Goal: Information Seeking & Learning: Learn about a topic

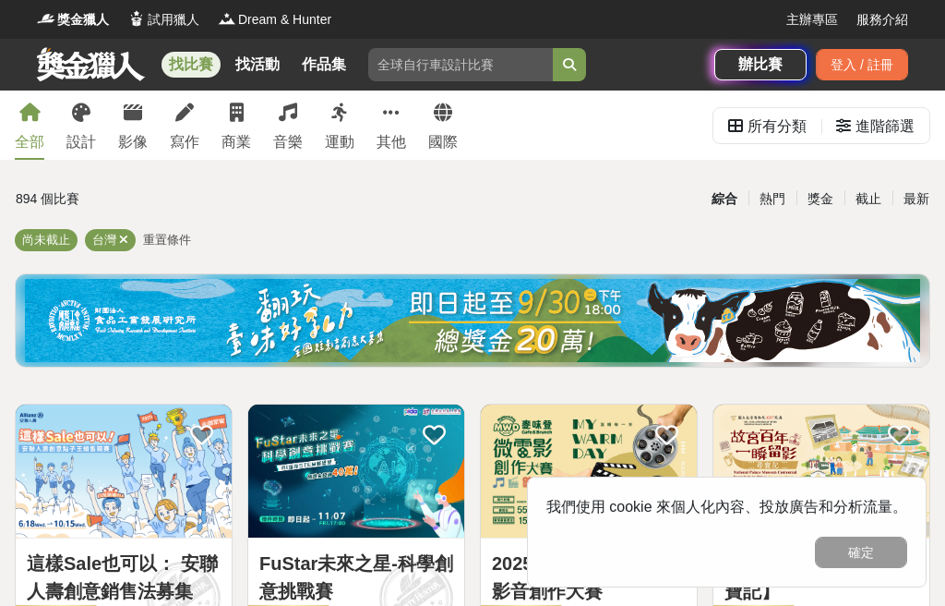
click at [863, 541] on button "確定" at bounding box center [861, 551] width 92 height 31
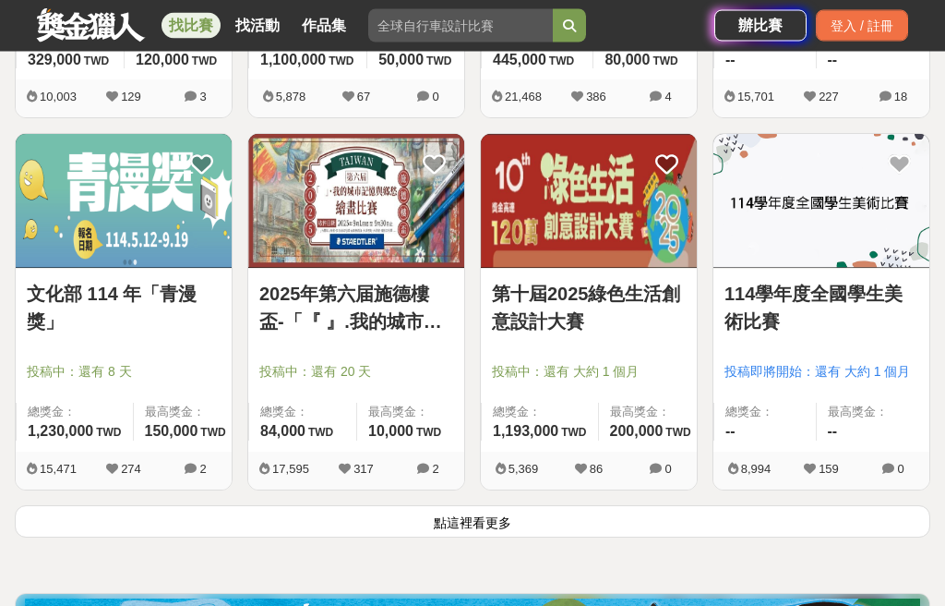
scroll to position [2127, 0]
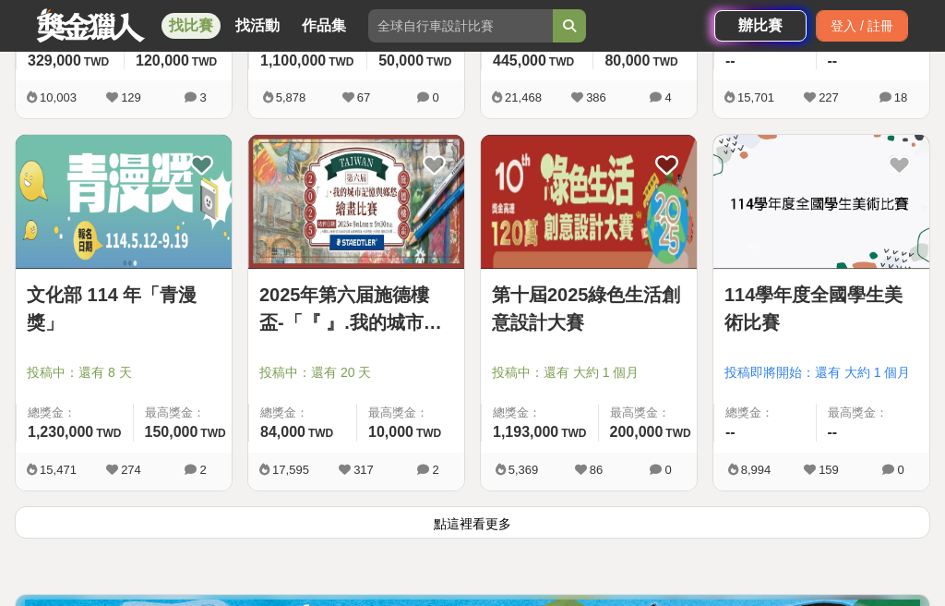
click at [788, 417] on span "總獎金：" at bounding box center [765, 412] width 79 height 18
click at [800, 242] on img at bounding box center [822, 201] width 216 height 133
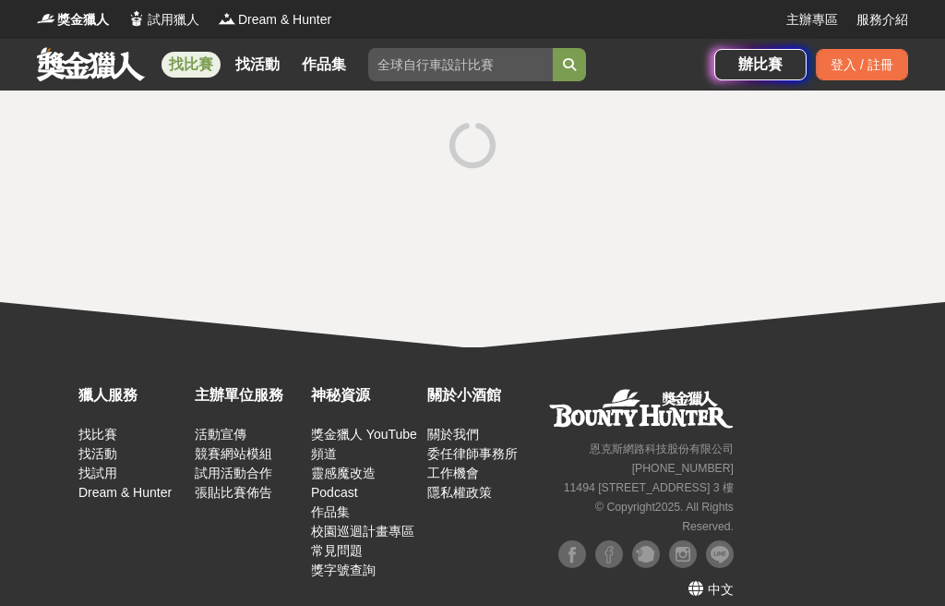
scroll to position [1, 0]
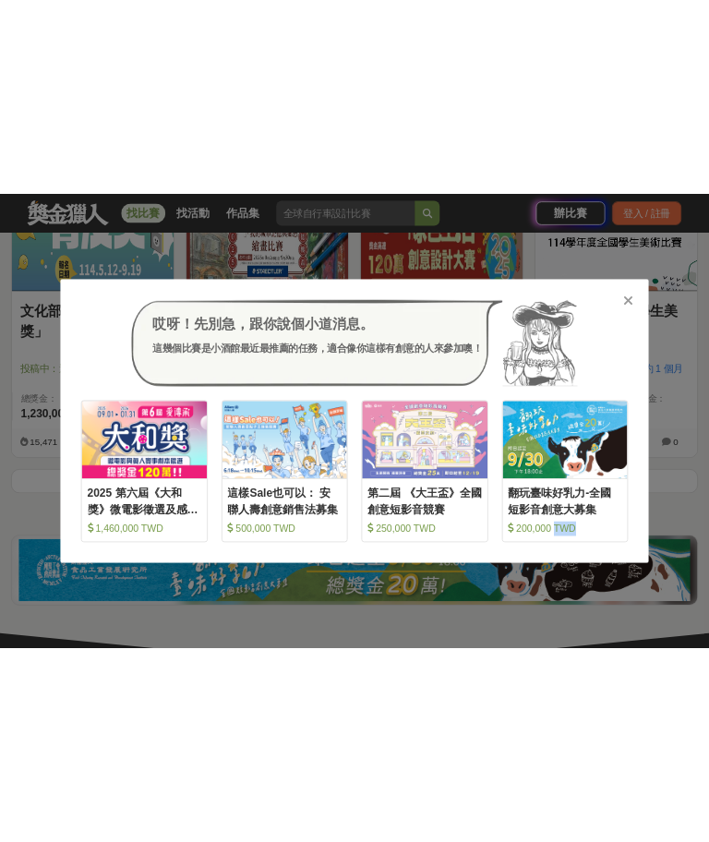
scroll to position [3042, 0]
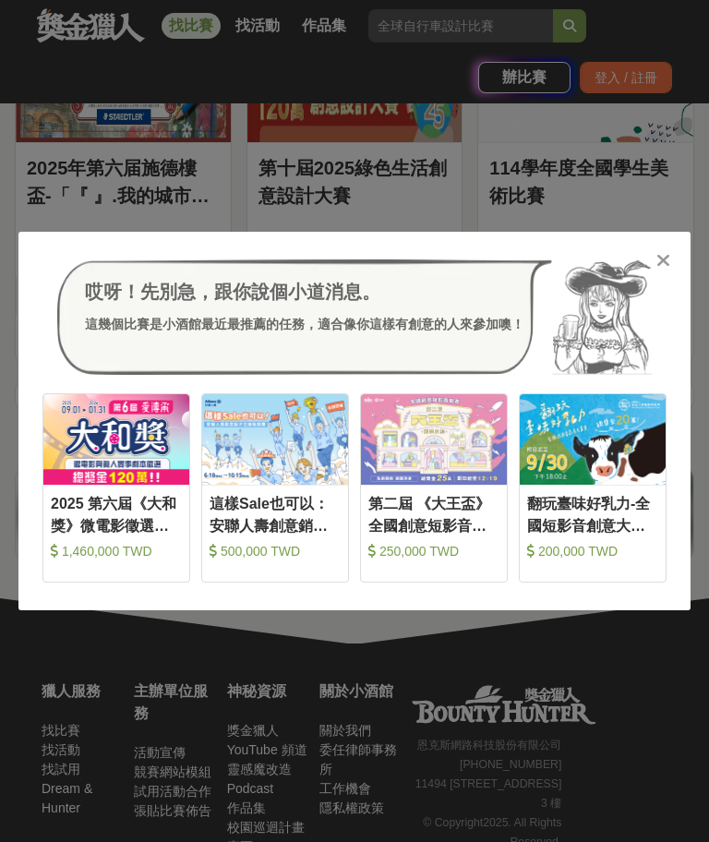
click at [463, 535] on div "第二屆 《大王盃》全國創意短影音競賽" at bounding box center [433, 514] width 131 height 42
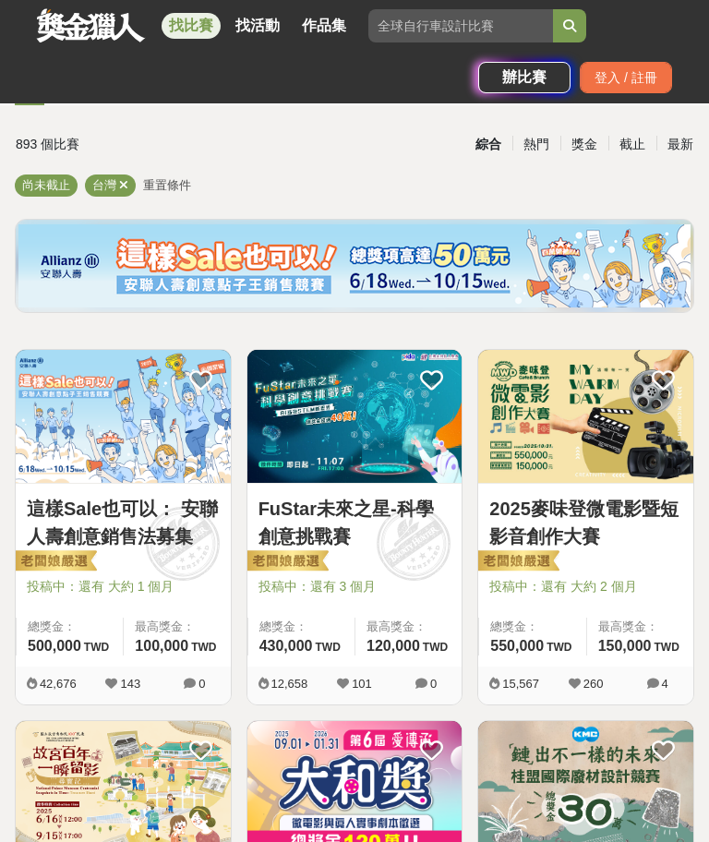
click at [692, 141] on div "最新" at bounding box center [680, 144] width 48 height 32
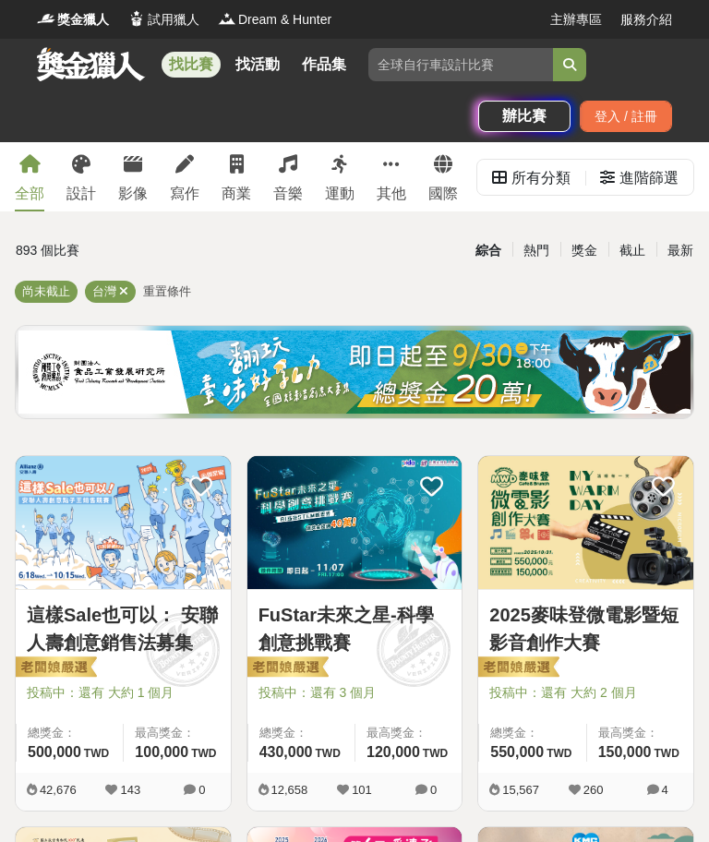
click at [362, 553] on img at bounding box center [354, 522] width 215 height 133
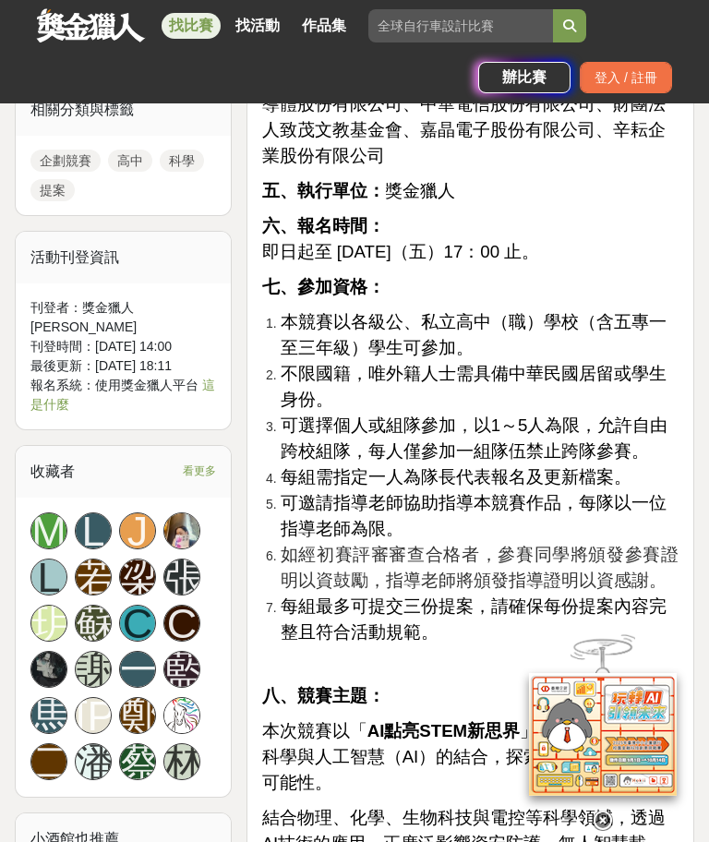
scroll to position [1722, 0]
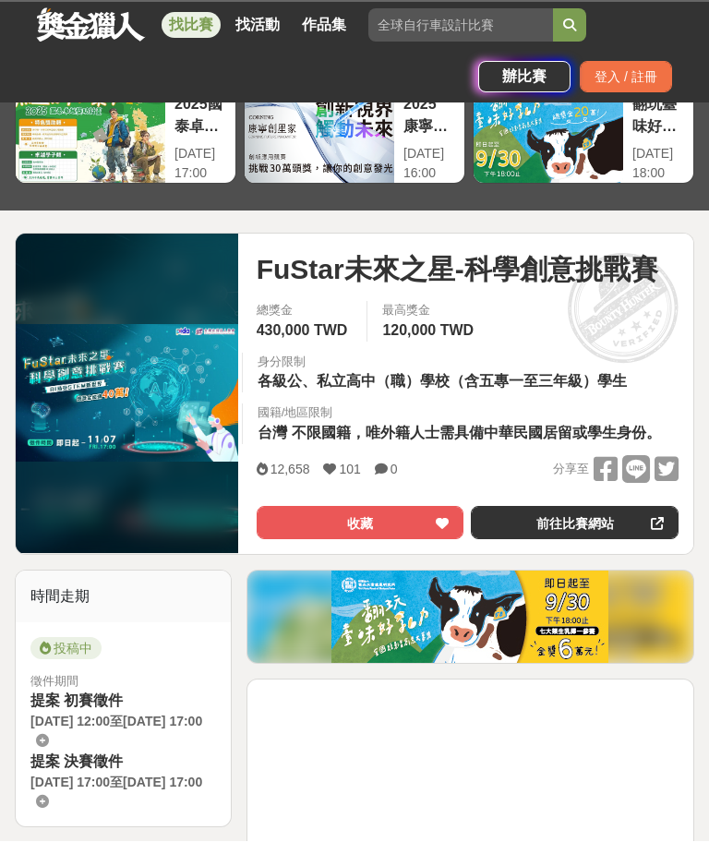
scroll to position [106, 0]
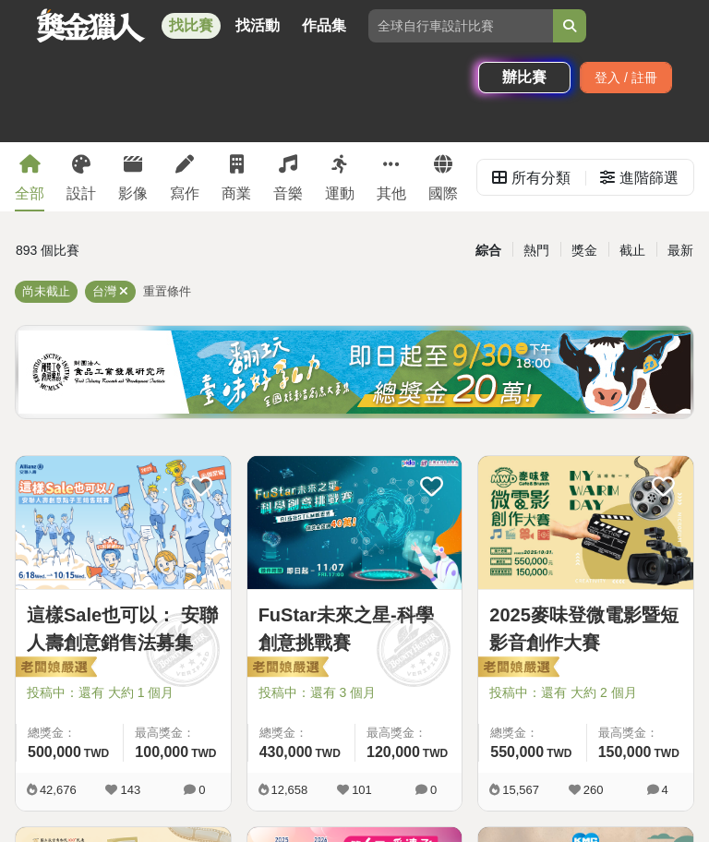
click at [682, 253] on div "最新" at bounding box center [680, 251] width 48 height 32
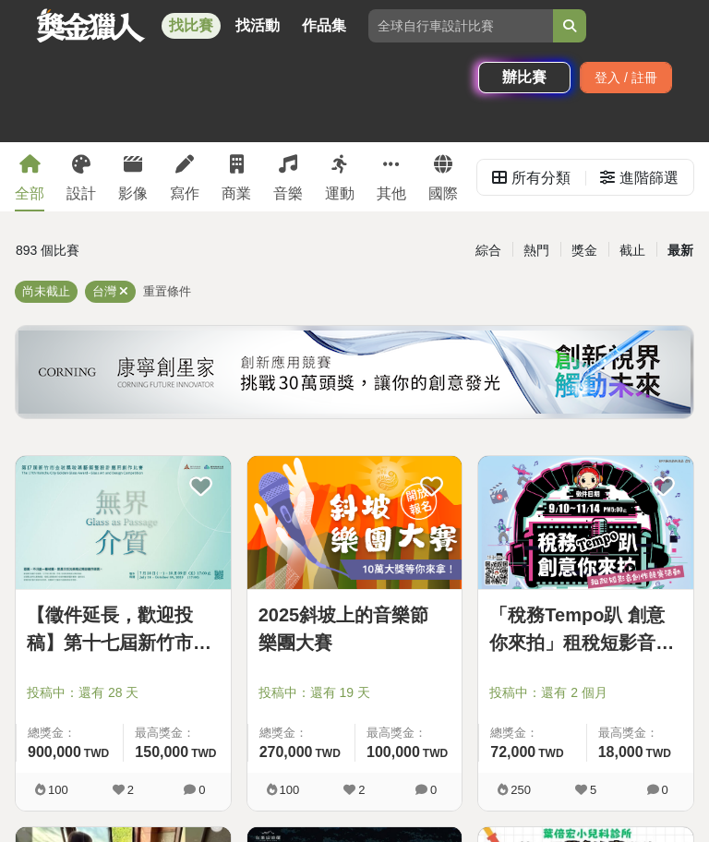
click at [264, 24] on link "找活動" at bounding box center [257, 26] width 59 height 26
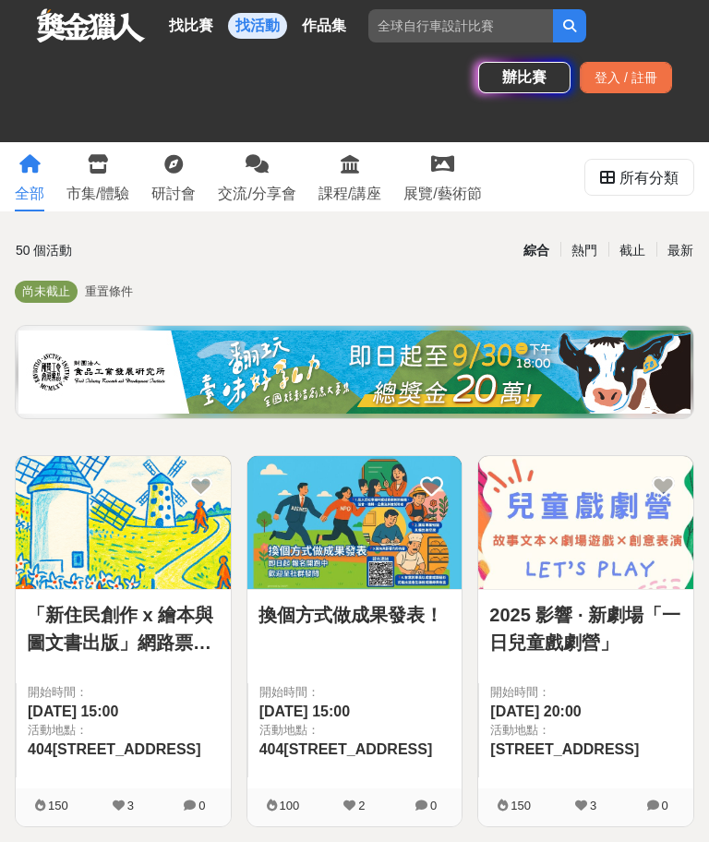
click at [681, 256] on div "最新" at bounding box center [680, 251] width 48 height 32
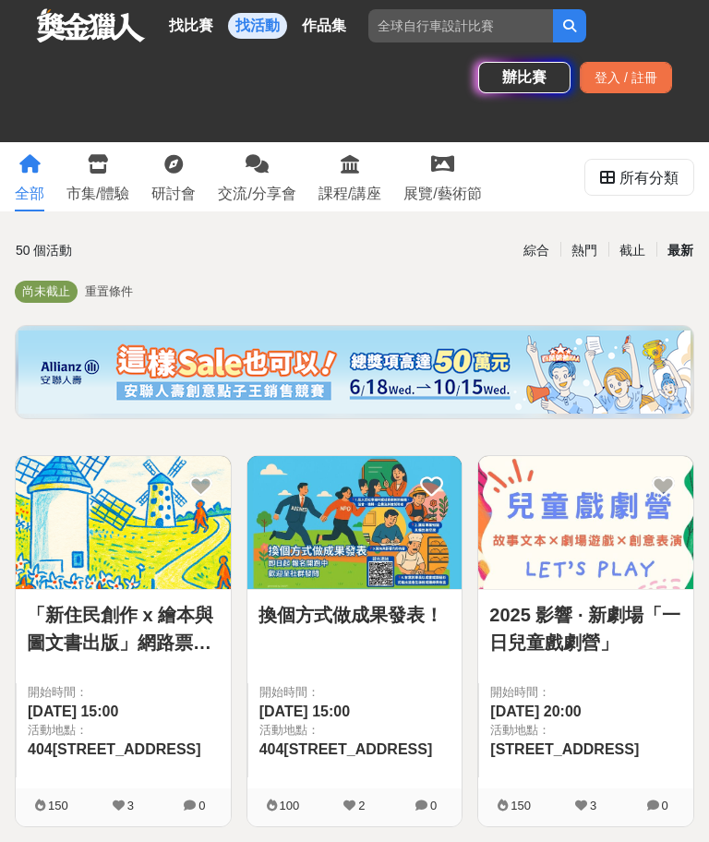
click at [177, 24] on link "找比賽" at bounding box center [191, 26] width 59 height 26
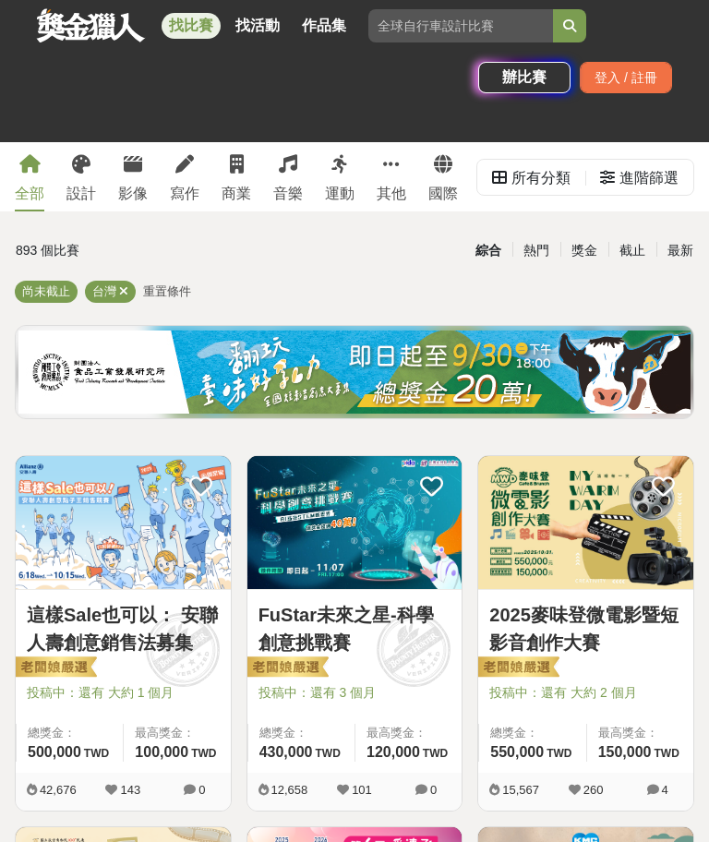
click at [373, 689] on span "投稿中：還有 3 個月" at bounding box center [355, 692] width 193 height 19
click at [367, 675] on div at bounding box center [361, 667] width 204 height 22
click at [378, 681] on div "FuStar未來之星-科學創意挑戰賽 投稿中：還有 3 個月 總獎金： 430,000 430,000 TWD 最高獎金： 120,000 TWD" at bounding box center [354, 681] width 215 height 183
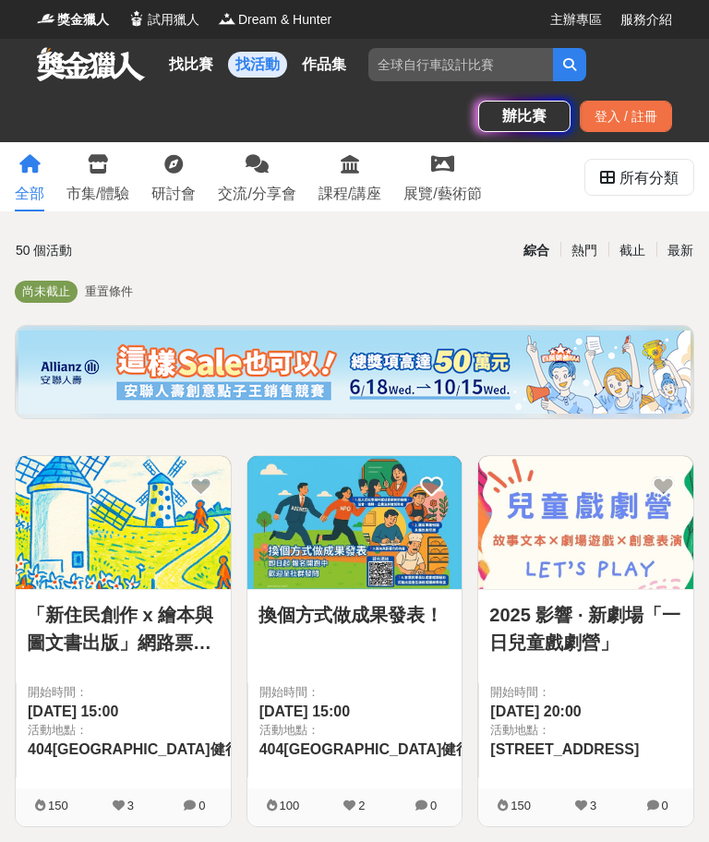
click at [189, 74] on link "找比賽" at bounding box center [191, 65] width 59 height 26
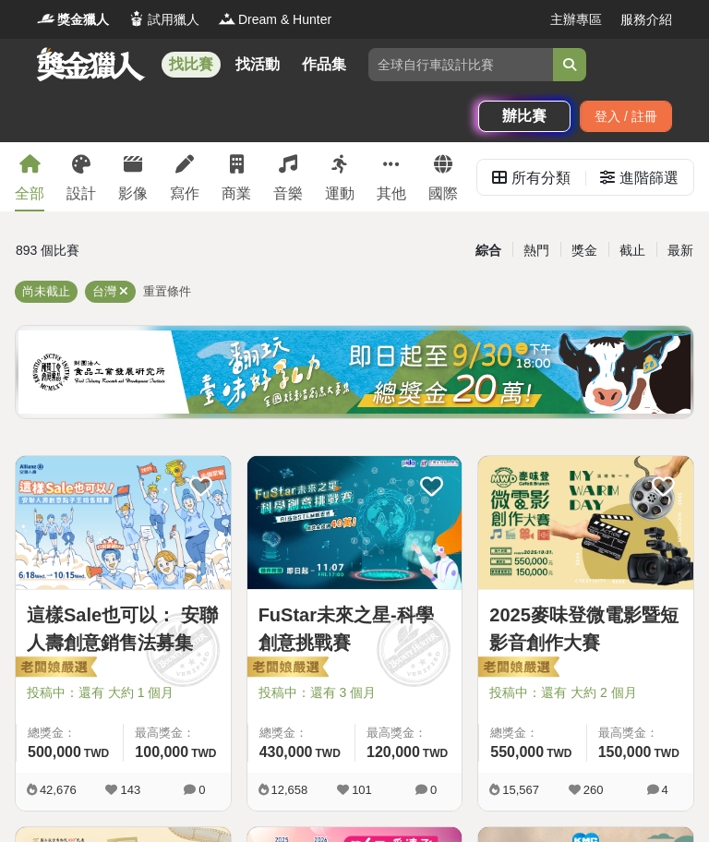
click at [355, 686] on span "投稿中：還有 3 個月" at bounding box center [355, 692] width 193 height 19
click at [390, 652] on link "FuStar未來之星-科學創意挑戰賽" at bounding box center [355, 628] width 193 height 55
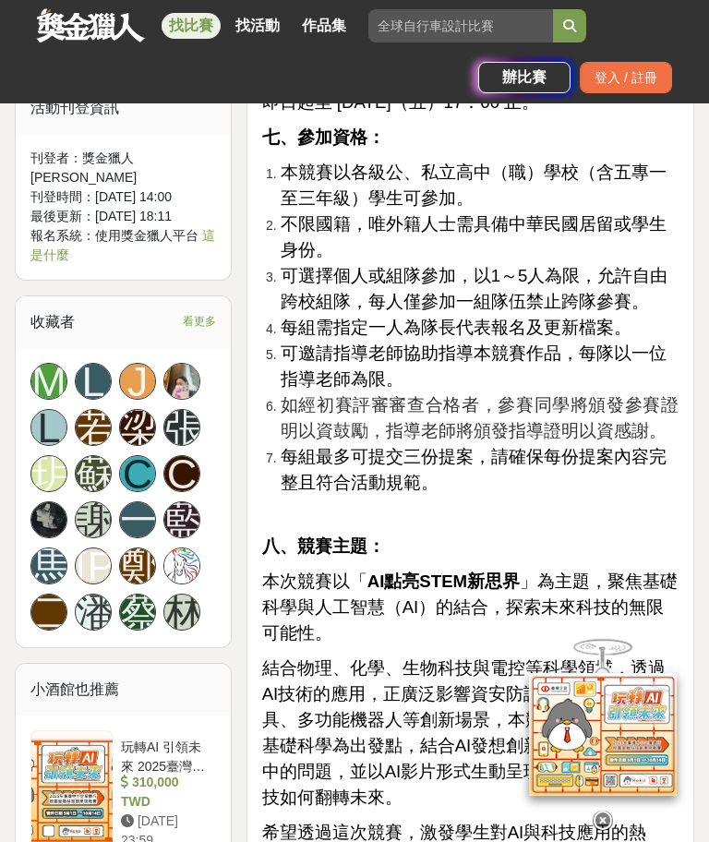
scroll to position [1859, 0]
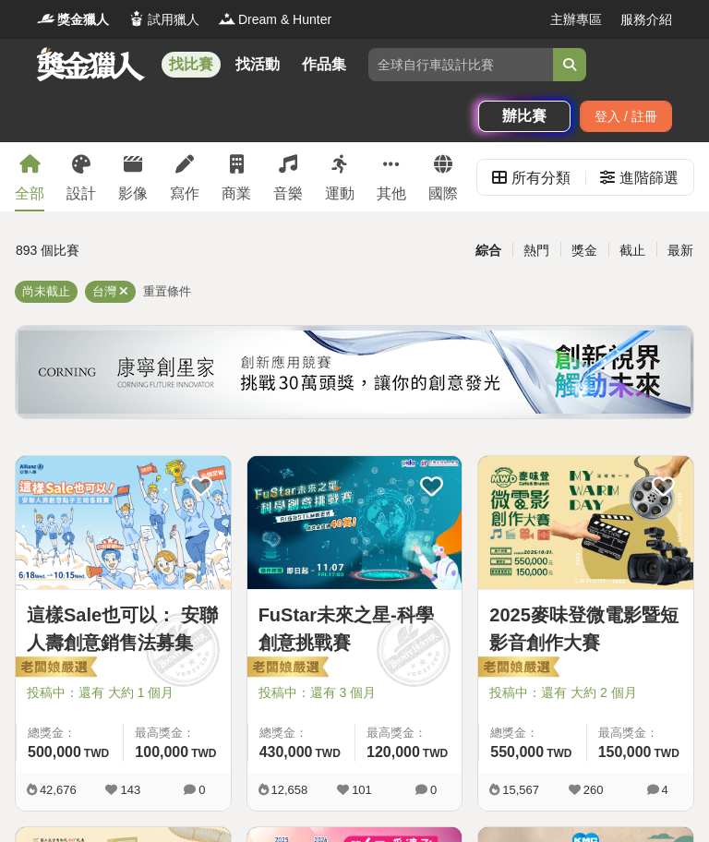
click at [371, 625] on link "FuStar未來之星-科學創意挑戰賽" at bounding box center [355, 628] width 193 height 55
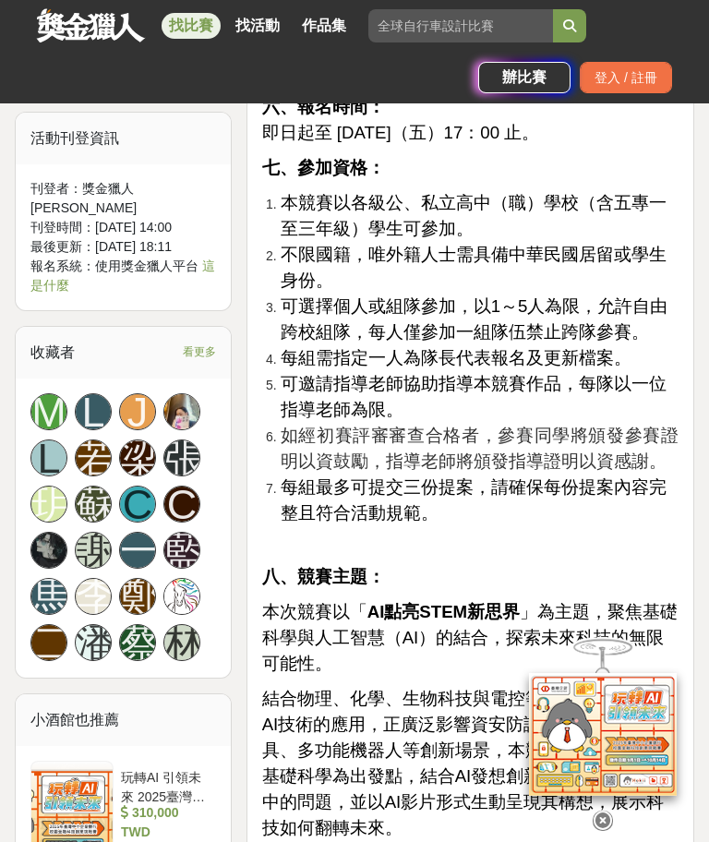
scroll to position [1828, 0]
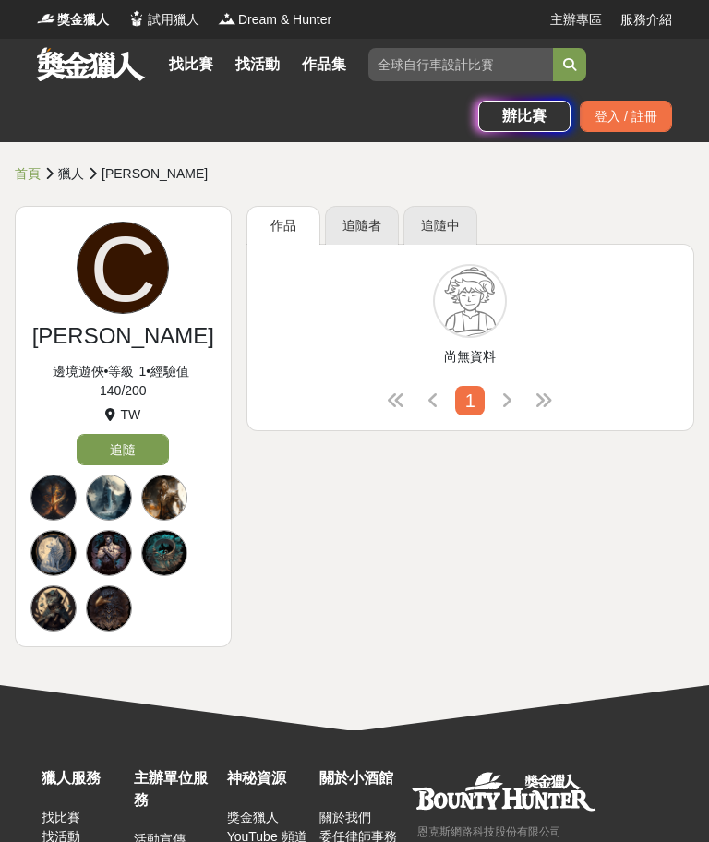
click at [370, 220] on link "追隨者" at bounding box center [362, 225] width 74 height 39
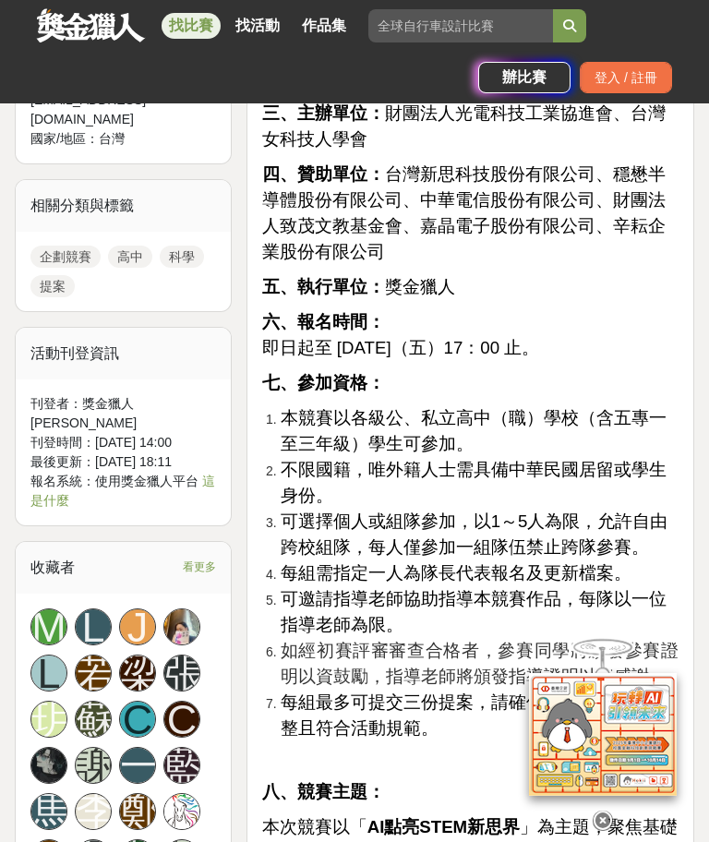
scroll to position [1614, 0]
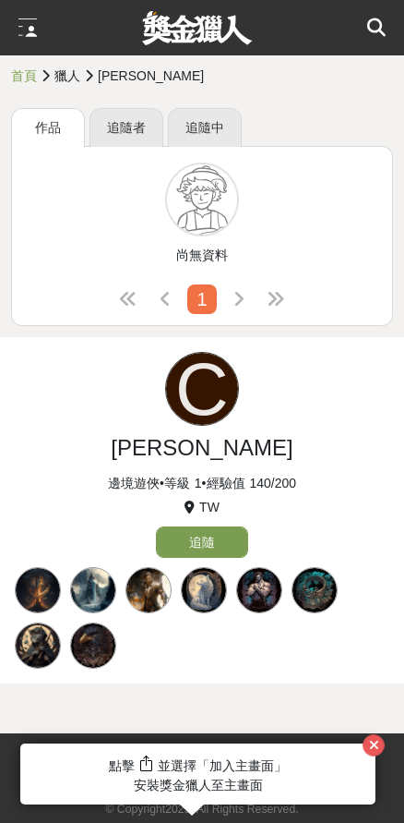
click at [366, 751] on button "button" at bounding box center [374, 745] width 22 height 22
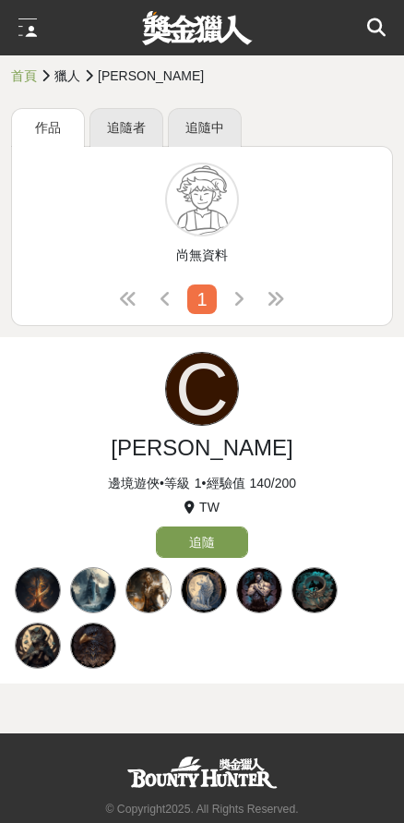
click at [319, 423] on div "C" at bounding box center [202, 391] width 375 height 79
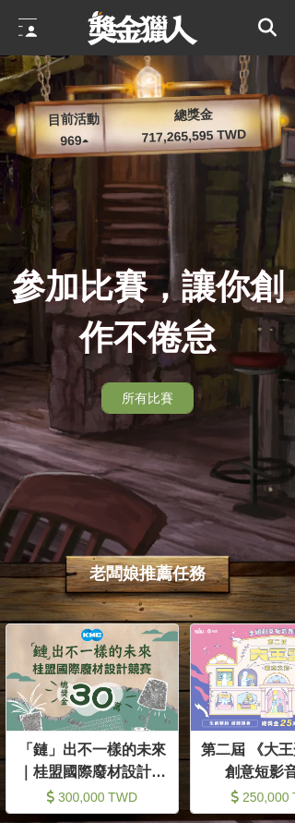
scroll to position [0, 923]
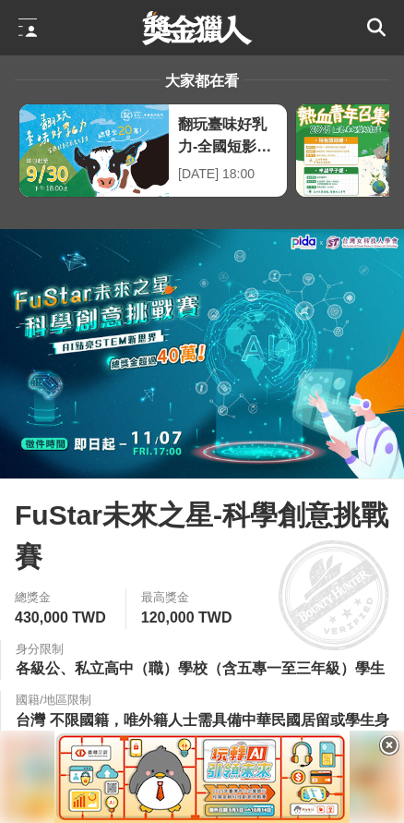
click at [392, 736] on icon at bounding box center [389, 745] width 20 height 20
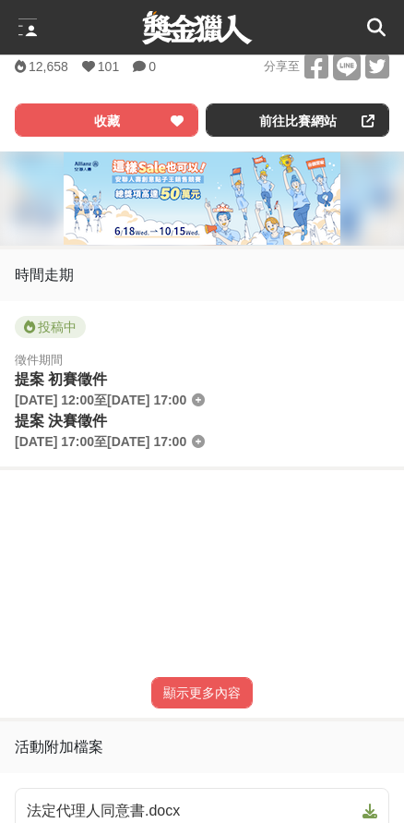
scroll to position [712, 0]
click at [84, 41] on div at bounding box center [202, 27] width 404 height 55
click at [11, 33] on div at bounding box center [202, 27] width 404 height 55
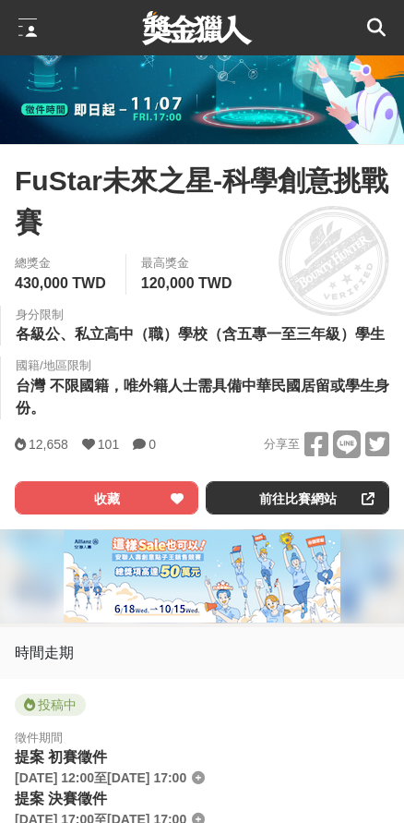
scroll to position [336, 0]
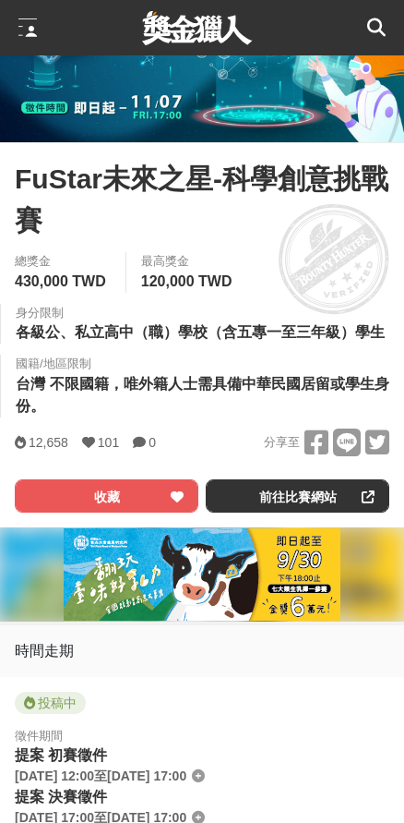
click at [114, 92] on img at bounding box center [202, 17] width 404 height 249
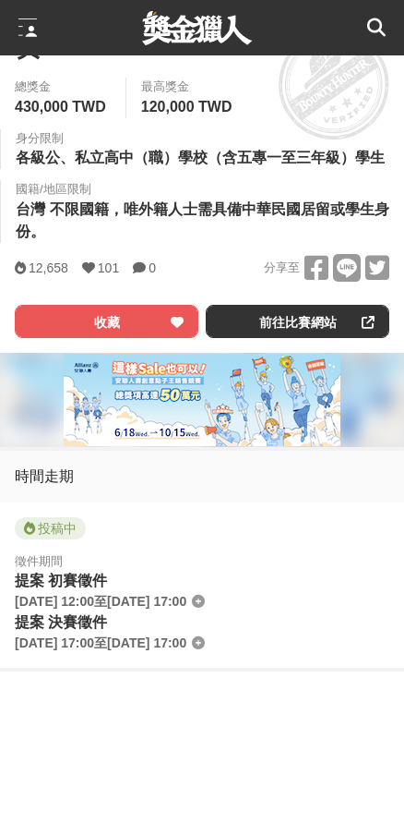
scroll to position [510, 0]
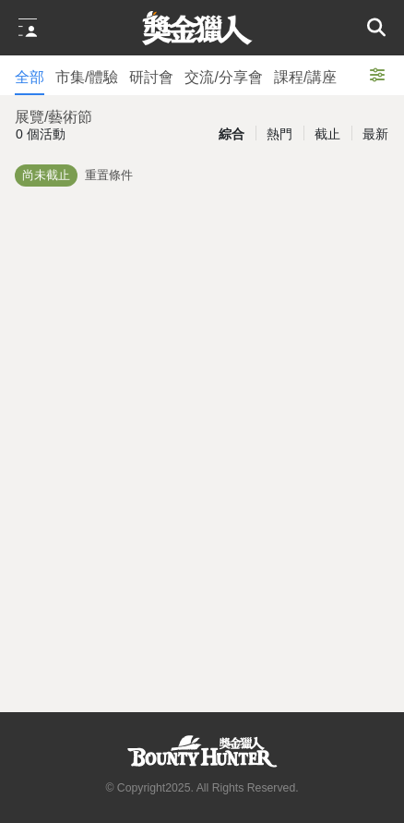
scroll to position [73, 0]
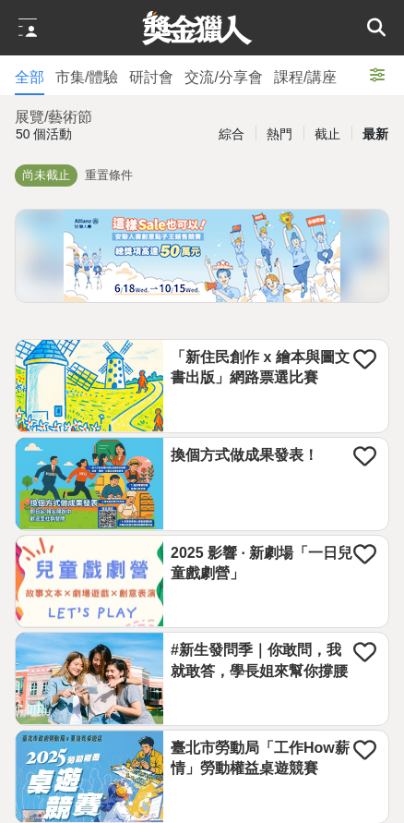
scroll to position [30, 0]
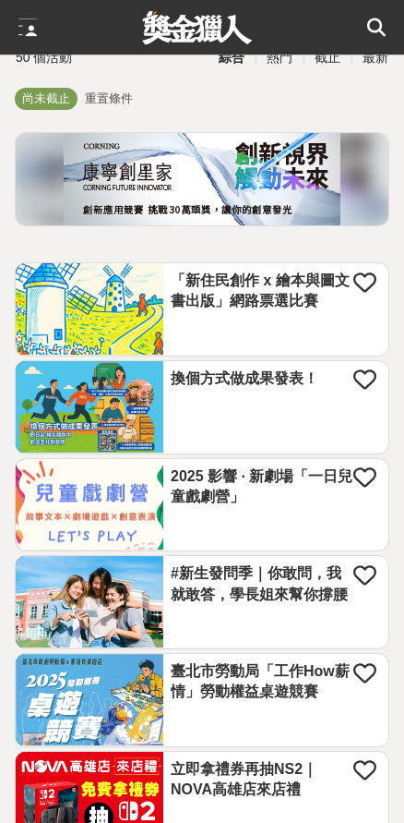
scroll to position [77, 0]
click at [21, 28] on div at bounding box center [27, 27] width 18 height 18
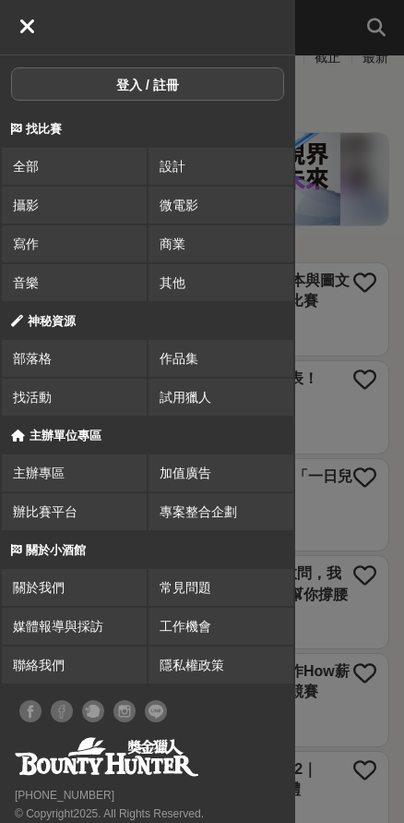
click at [54, 118] on div "找比賽" at bounding box center [147, 129] width 295 height 37
click at [50, 133] on span "找比賽" at bounding box center [44, 129] width 36 height 14
click at [50, 119] on div "找比賽" at bounding box center [147, 129] width 295 height 37
click at [42, 140] on div "找比賽" at bounding box center [147, 129] width 295 height 37
click at [31, 36] on icon at bounding box center [27, 27] width 17 height 22
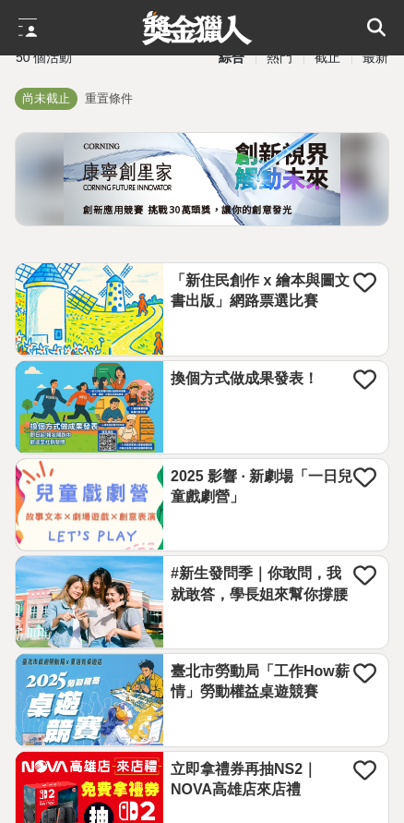
click at [13, 38] on div at bounding box center [202, 27] width 404 height 55
click at [28, 33] on div at bounding box center [27, 27] width 18 height 18
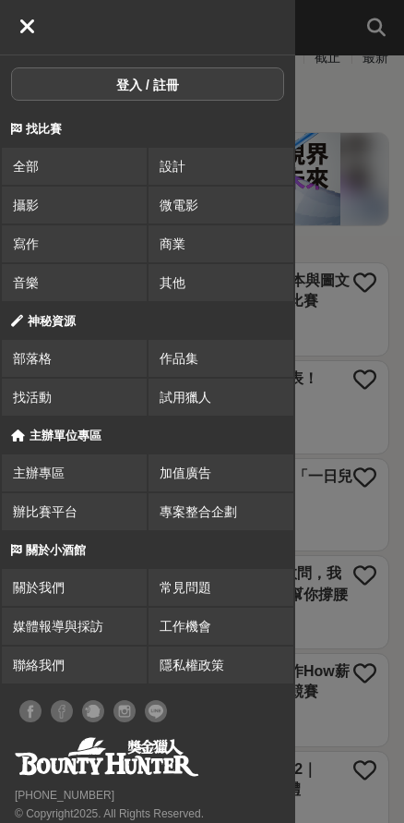
click at [42, 136] on div "找比賽" at bounding box center [147, 129] width 295 height 37
click at [44, 136] on div "找比賽" at bounding box center [147, 129] width 295 height 37
click at [4, 131] on div "找比賽" at bounding box center [147, 129] width 295 height 37
click at [1, 129] on div "找比賽" at bounding box center [147, 129] width 295 height 37
click at [0, 131] on div "找比賽" at bounding box center [147, 129] width 295 height 37
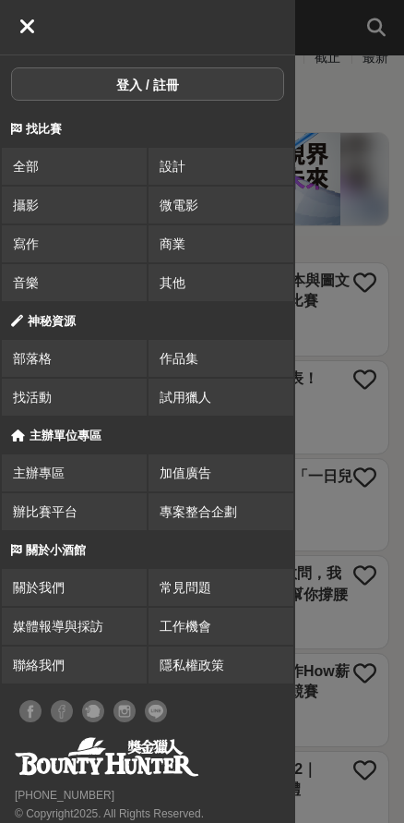
click at [0, 134] on div "找比賽" at bounding box center [147, 129] width 295 height 37
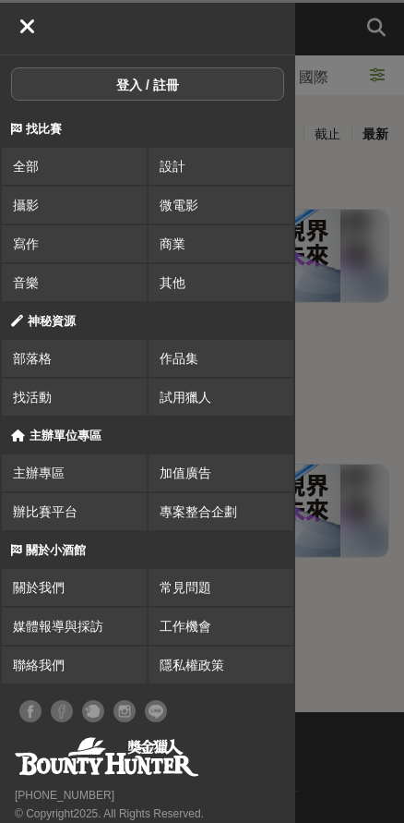
scroll to position [73, 0]
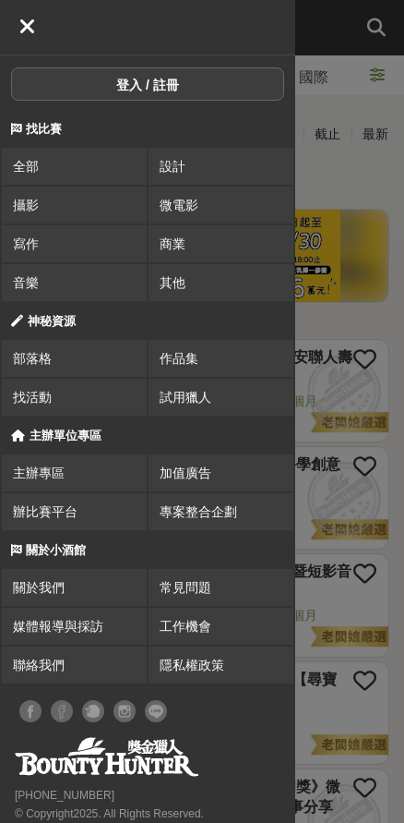
click at [350, 169] on div at bounding box center [349, 411] width 109 height 823
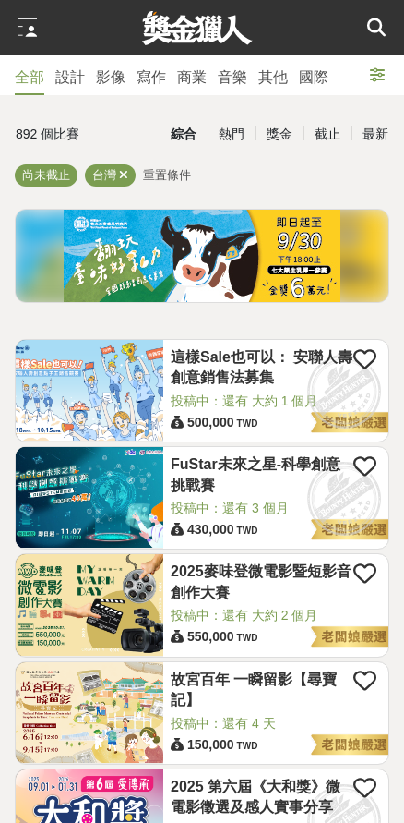
click at [368, 140] on div "最新" at bounding box center [376, 134] width 48 height 32
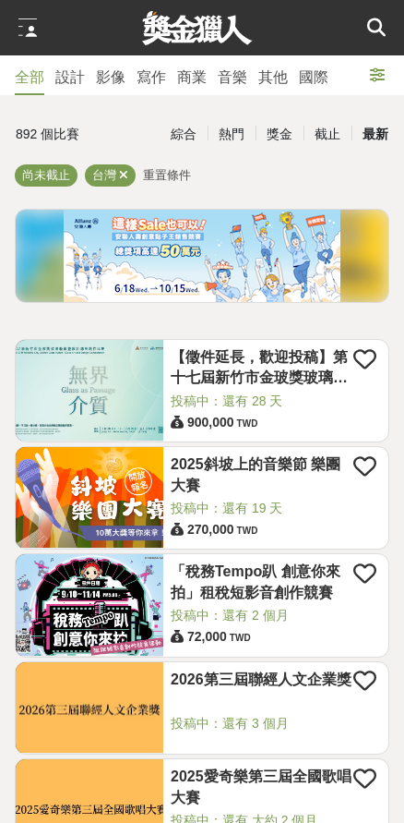
click at [373, 145] on div "最新" at bounding box center [376, 134] width 48 height 32
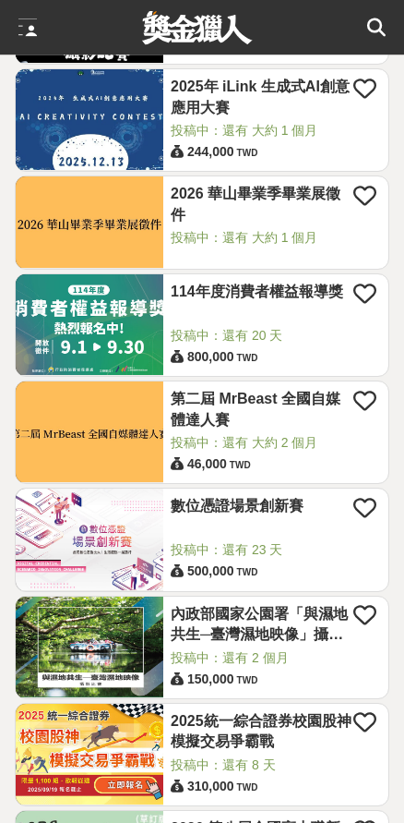
scroll to position [1305, 0]
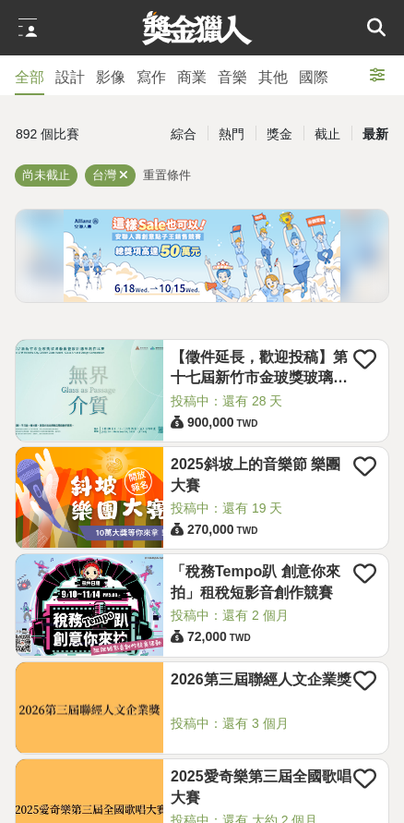
click at [382, 141] on div "最新" at bounding box center [376, 134] width 48 height 32
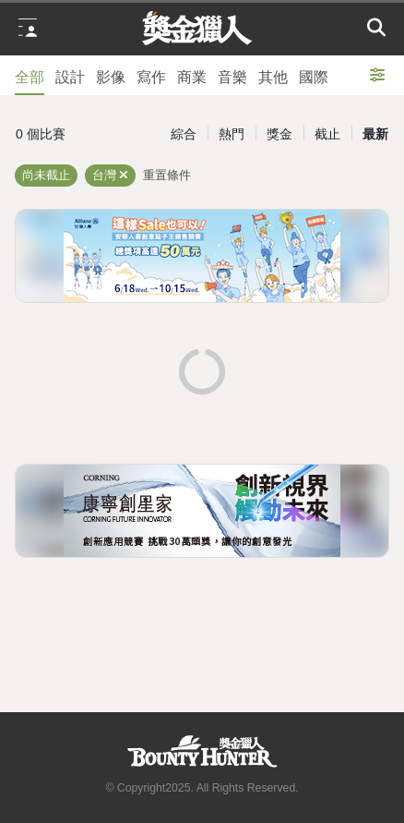
click at [372, 147] on div "最新" at bounding box center [376, 134] width 48 height 32
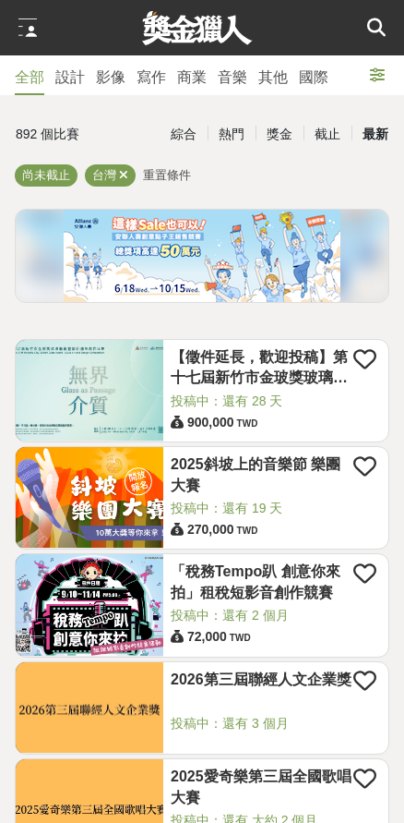
click at [30, 74] on div "全部" at bounding box center [30, 77] width 30 height 22
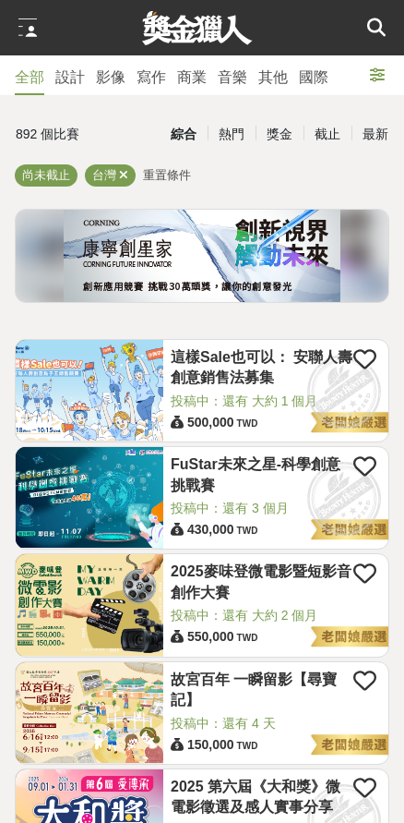
click at [113, 487] on img at bounding box center [90, 497] width 148 height 101
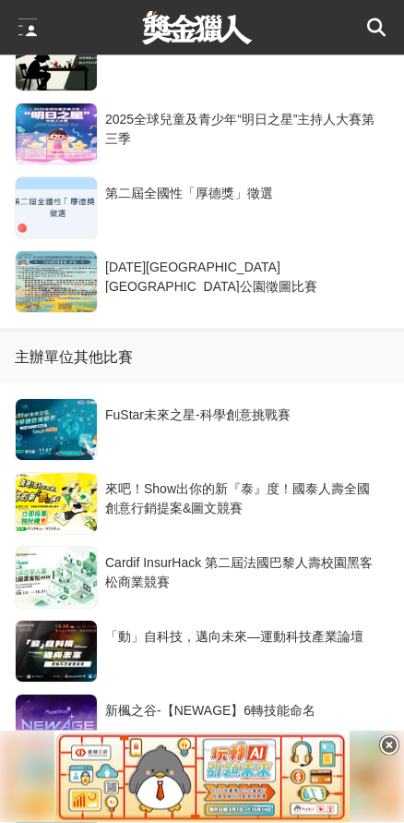
scroll to position [4181, 0]
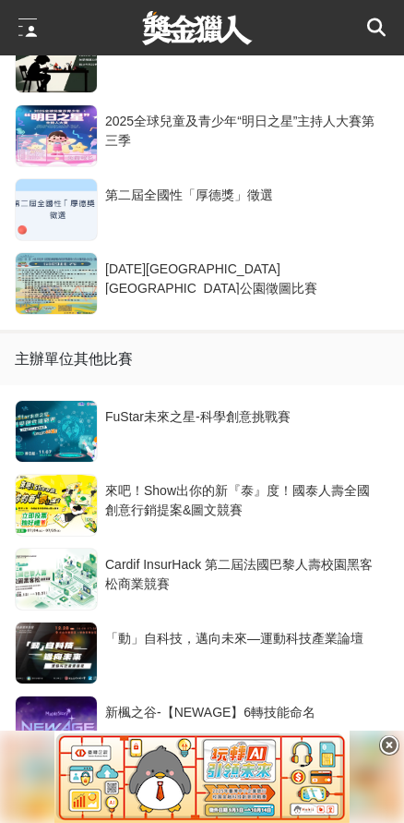
click at [49, 446] on div at bounding box center [56, 431] width 81 height 61
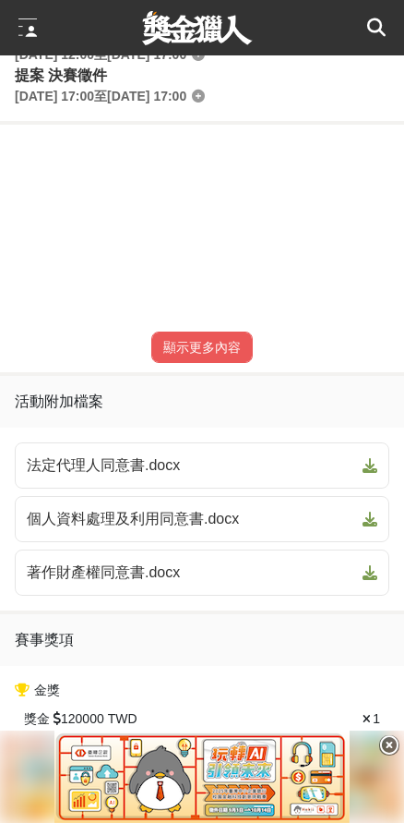
scroll to position [1064, 0]
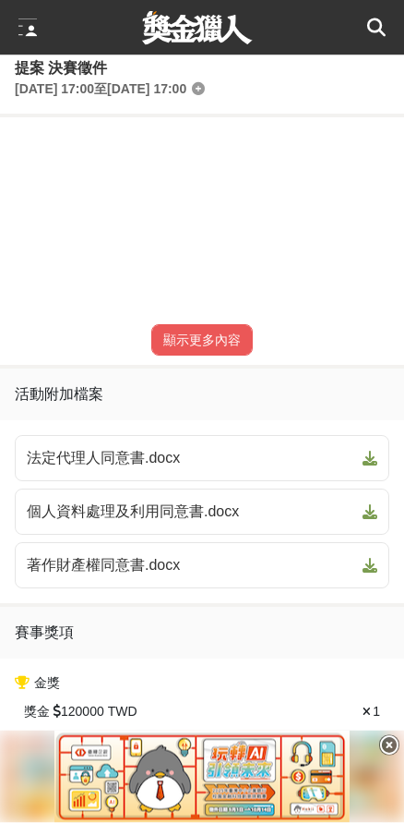
click at [393, 755] on icon at bounding box center [389, 745] width 20 height 20
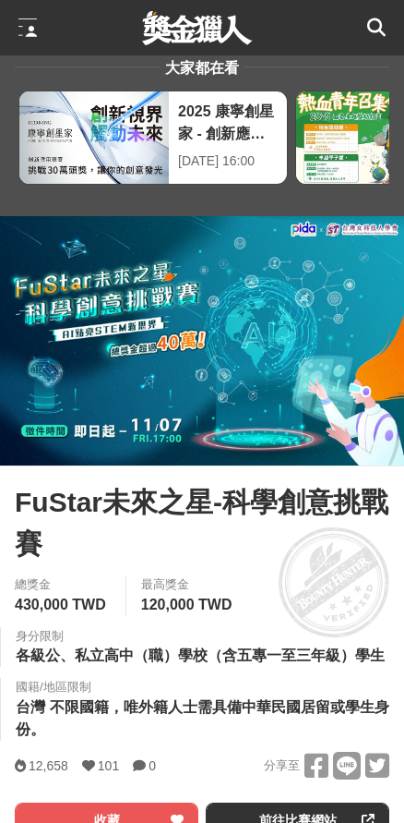
scroll to position [0, 0]
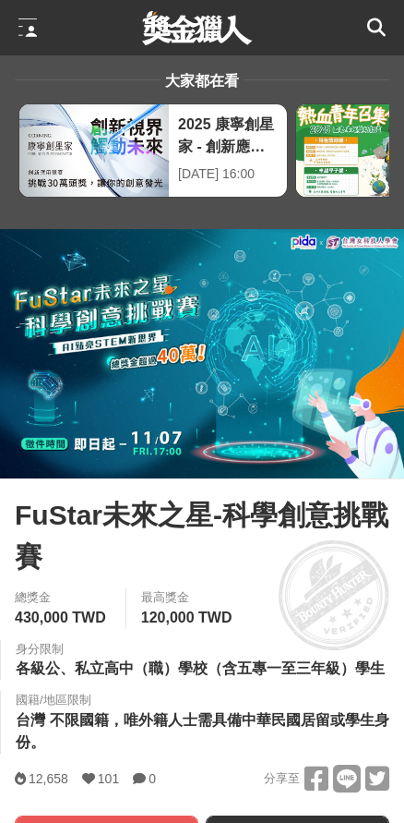
click at [18, 27] on div at bounding box center [27, 27] width 18 height 18
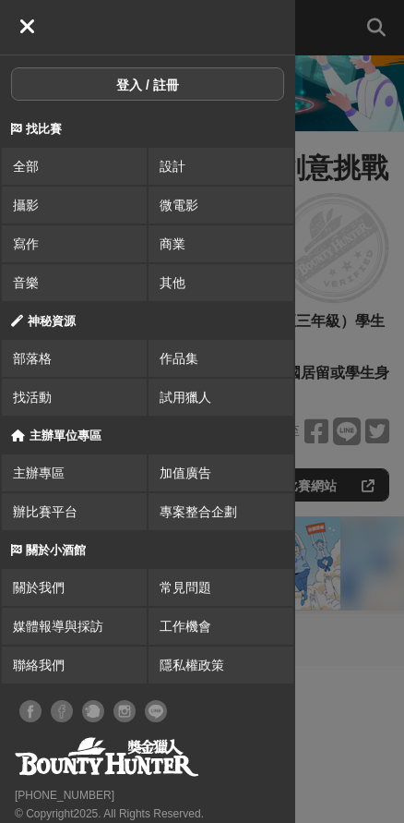
scroll to position [345, 0]
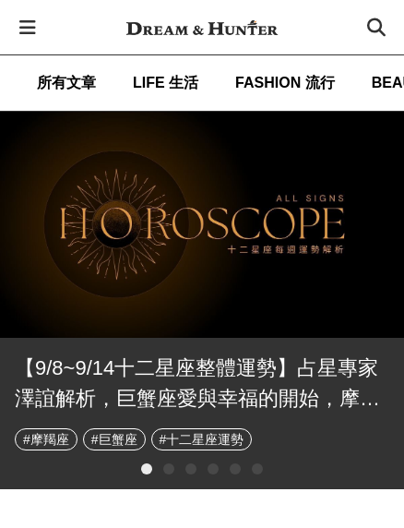
scroll to position [0, 345]
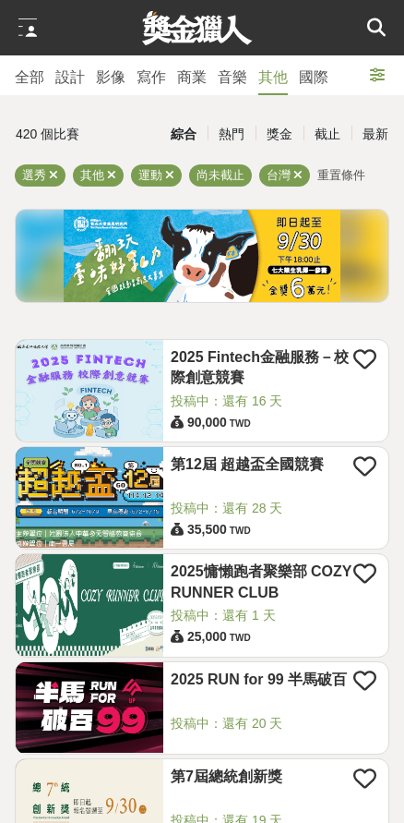
click at [123, 397] on img at bounding box center [90, 390] width 148 height 101
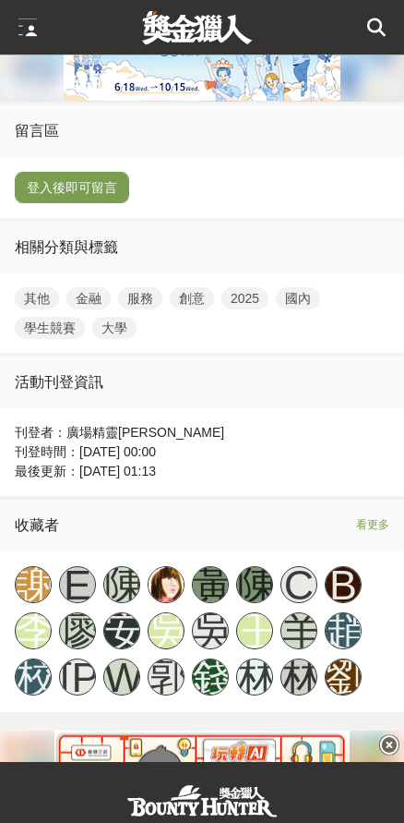
scroll to position [3848, 0]
click at [295, 527] on div "C" at bounding box center [299, 585] width 37 height 37
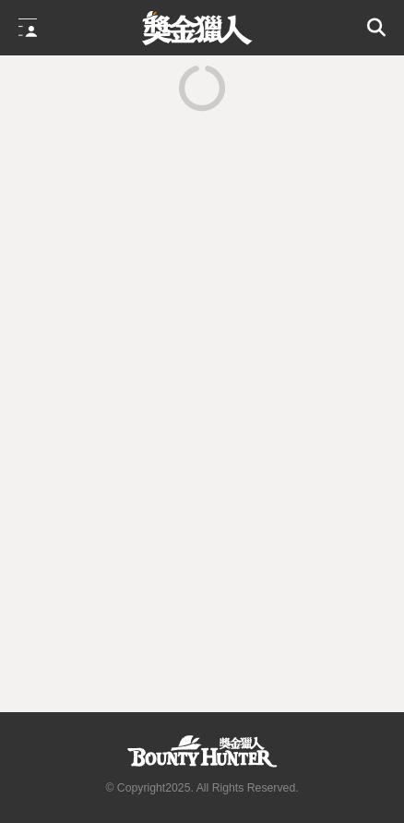
scroll to position [73, 0]
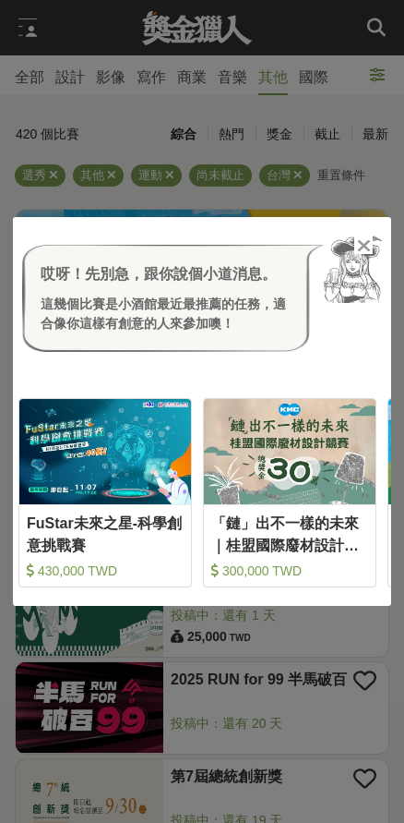
click at [114, 462] on img at bounding box center [105, 452] width 172 height 106
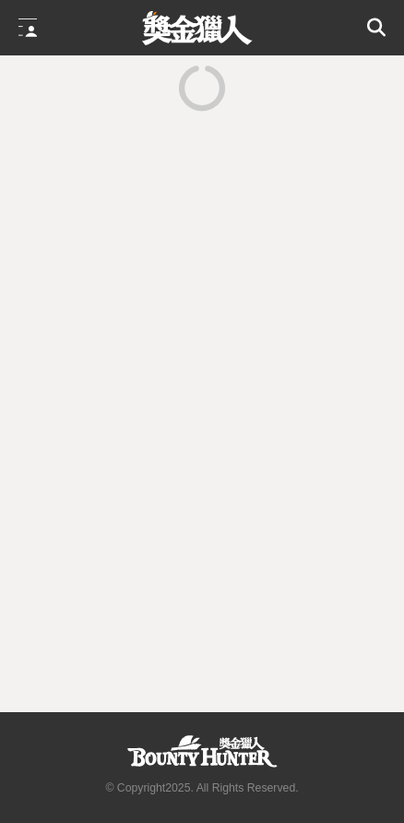
click at [114, 462] on div at bounding box center [202, 383] width 404 height 656
click at [102, 475] on div at bounding box center [202, 383] width 404 height 656
click at [90, 476] on div at bounding box center [202, 383] width 404 height 656
click at [87, 469] on div at bounding box center [202, 383] width 404 height 656
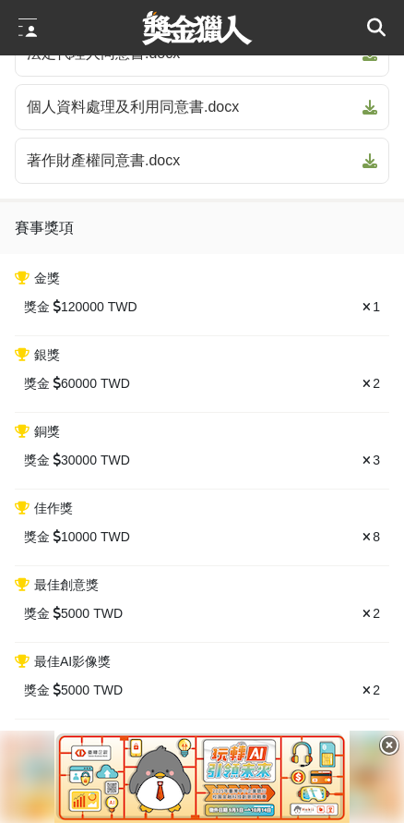
scroll to position [1468, 0]
click at [390, 527] on icon at bounding box center [389, 745] width 20 height 20
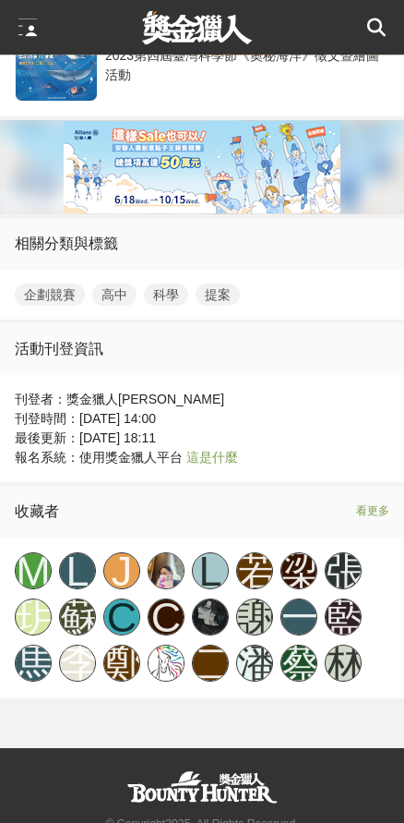
scroll to position [5058, 0]
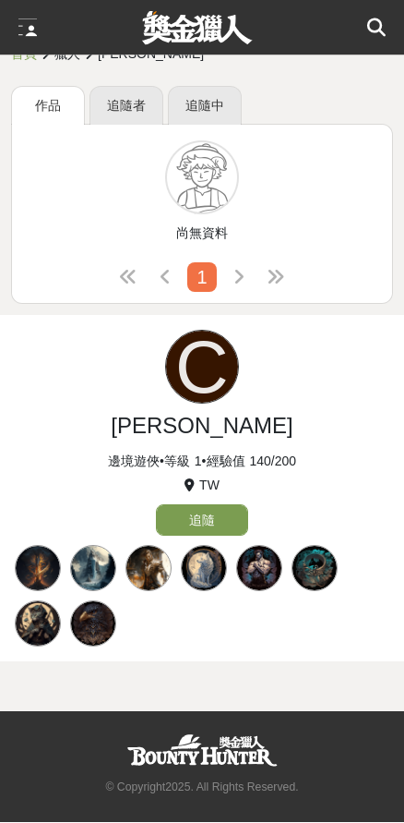
scroll to position [51, 0]
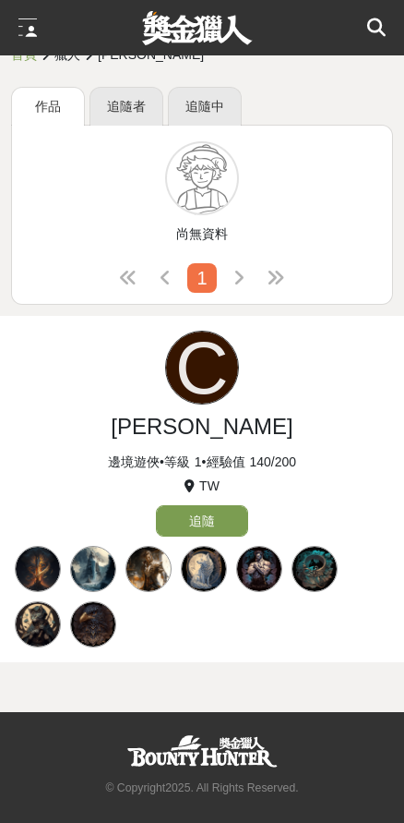
click at [295, 227] on div "尚無資料 1" at bounding box center [202, 215] width 382 height 180
click at [9, 38] on div at bounding box center [202, 27] width 404 height 55
click at [125, 87] on link "追隨者" at bounding box center [127, 106] width 74 height 39
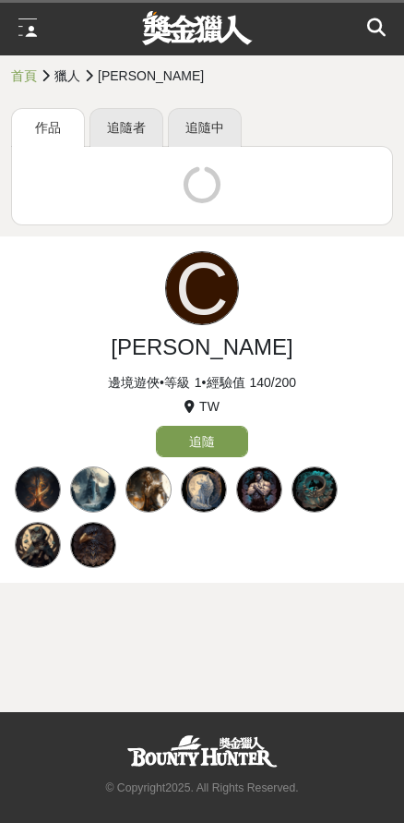
scroll to position [51, 0]
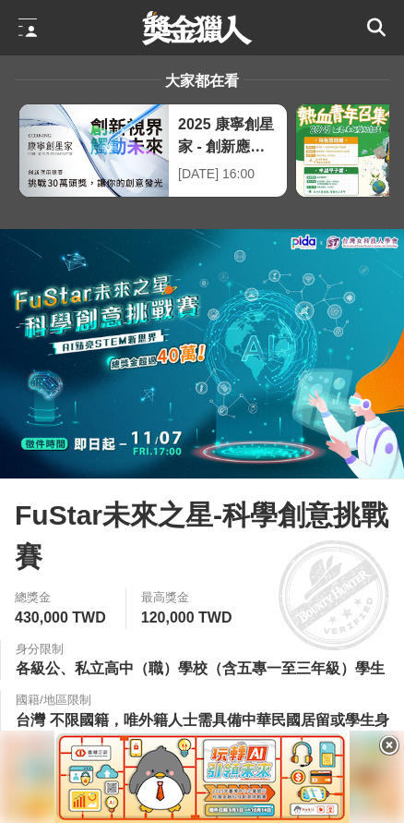
click at [154, 456] on img at bounding box center [202, 353] width 404 height 249
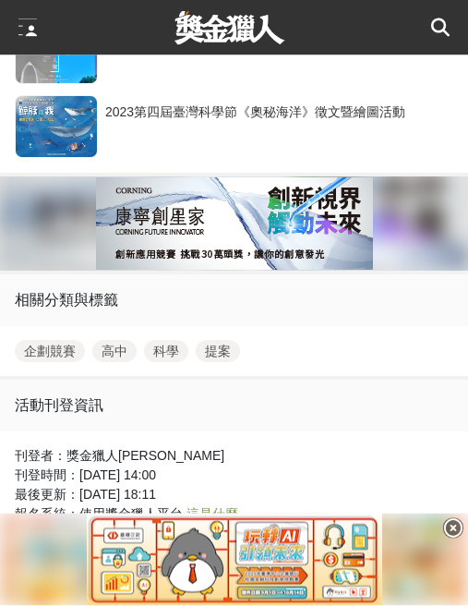
scroll to position [4909, 0]
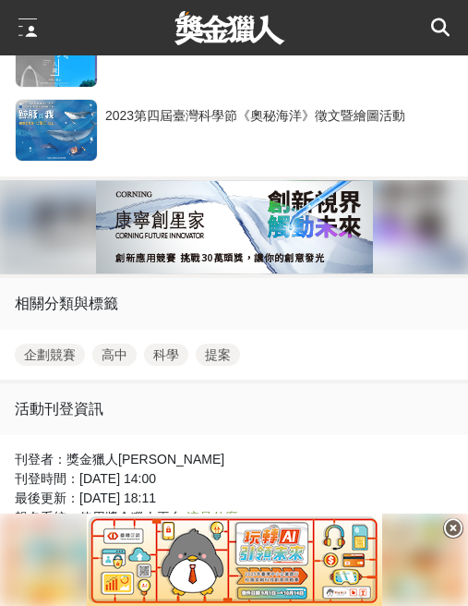
click at [266, 592] on img at bounding box center [234, 559] width 295 height 92
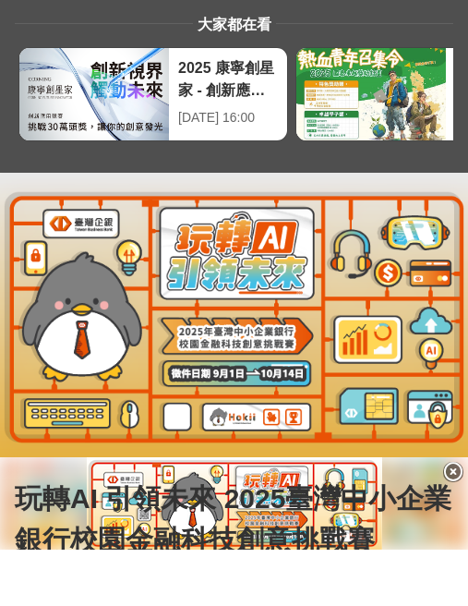
scroll to position [58, 0]
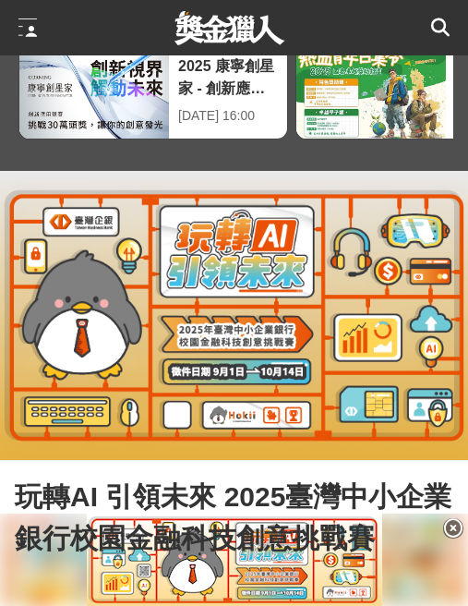
click at [403, 527] on span "玩轉AI 引領未來 2025臺灣中小企業銀行校園金融科技創意挑戰賽" at bounding box center [234, 517] width 439 height 83
click at [403, 533] on span "玩轉AI 引領未來 2025臺灣中小企業銀行校園金融科技創意挑戰賽" at bounding box center [234, 517] width 439 height 83
click at [403, 531] on span "玩轉AI 引領未來 2025臺灣中小企業銀行校園金融科技創意挑戰賽" at bounding box center [234, 517] width 439 height 83
click at [403, 536] on icon at bounding box center [453, 528] width 20 height 20
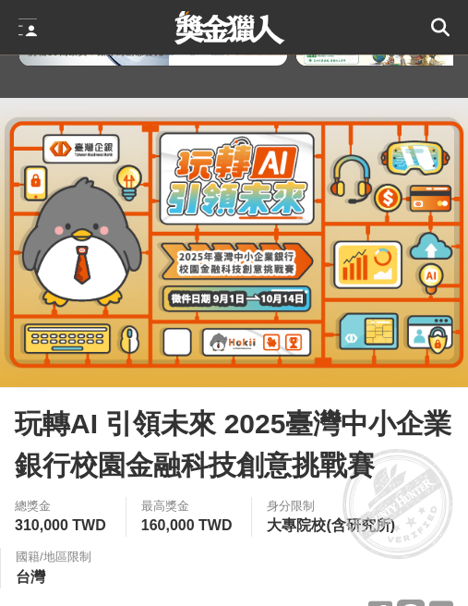
scroll to position [0, 0]
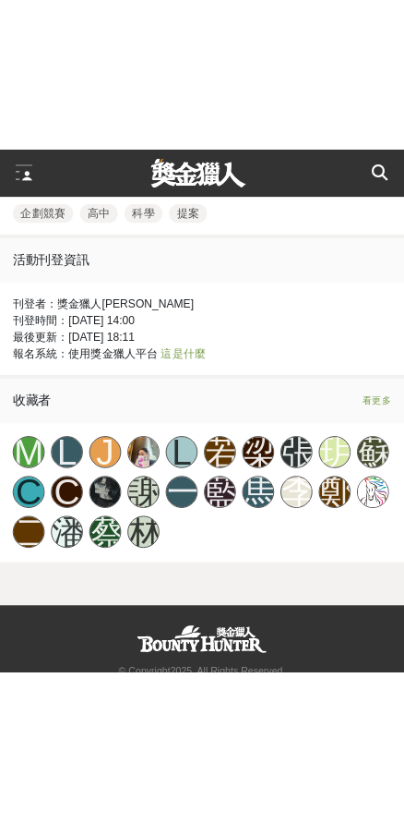
scroll to position [5131, 0]
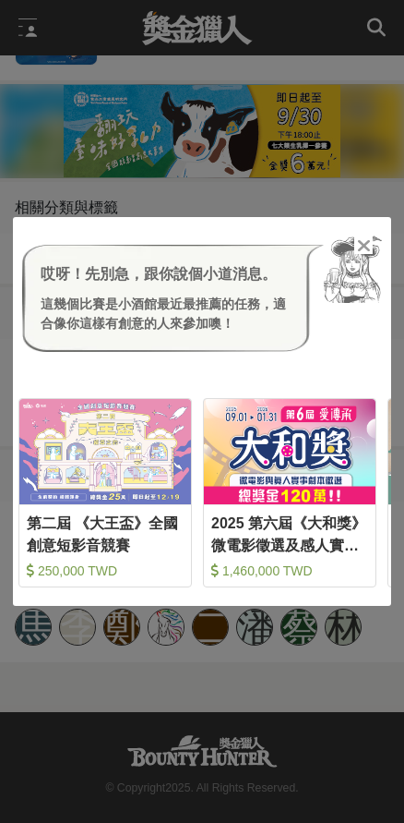
click at [306, 207] on div "哎呀！先別急，跟你說個小道消息。 這幾個比賽是小酒館最近最推薦的任務，適合像你這樣有創意的人來參加噢！ 第二屆 《大王盃》全國創意短影音競賽 250,000 …" at bounding box center [202, 411] width 404 height 823
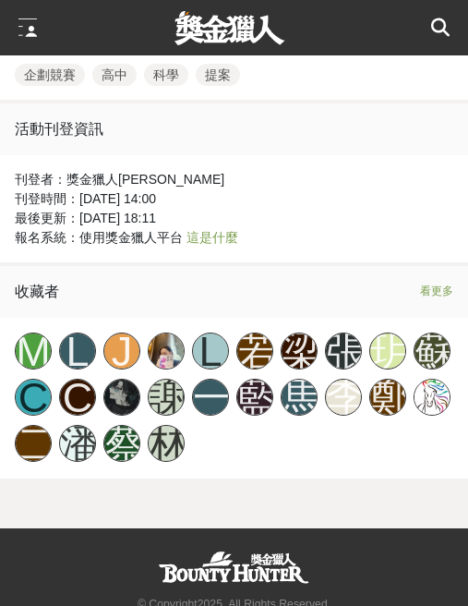
scroll to position [5030, 0]
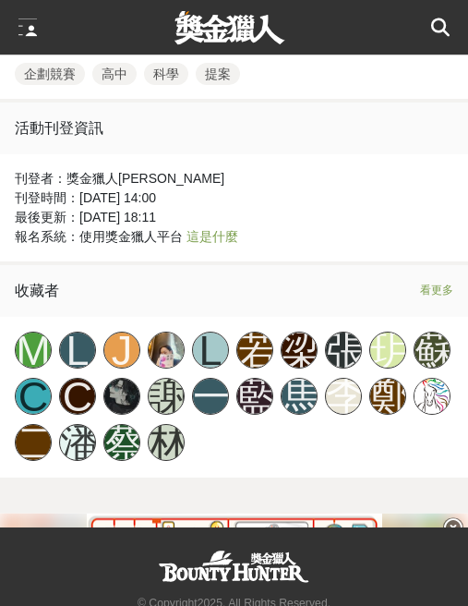
scroll to position [5189, 0]
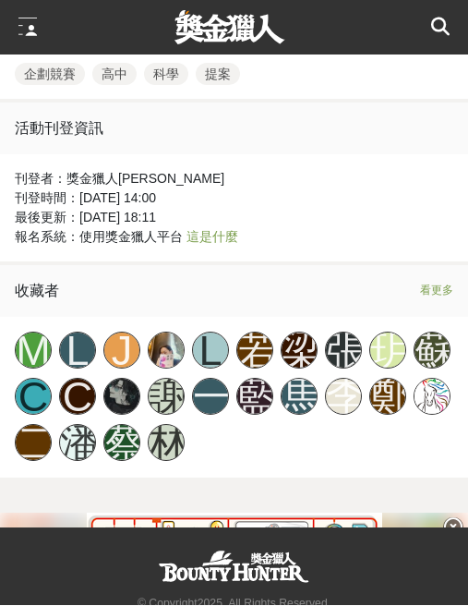
click at [77, 415] on div "C" at bounding box center [77, 397] width 37 height 37
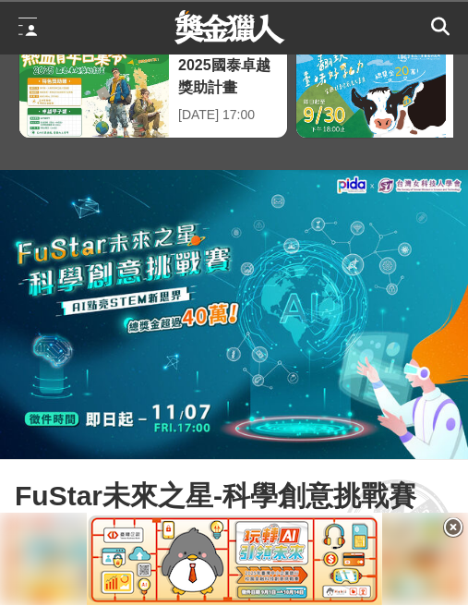
scroll to position [59, 0]
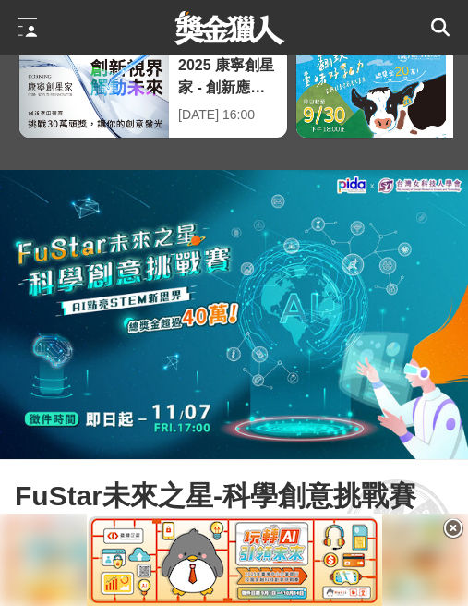
click at [460, 525] on icon at bounding box center [453, 528] width 20 height 20
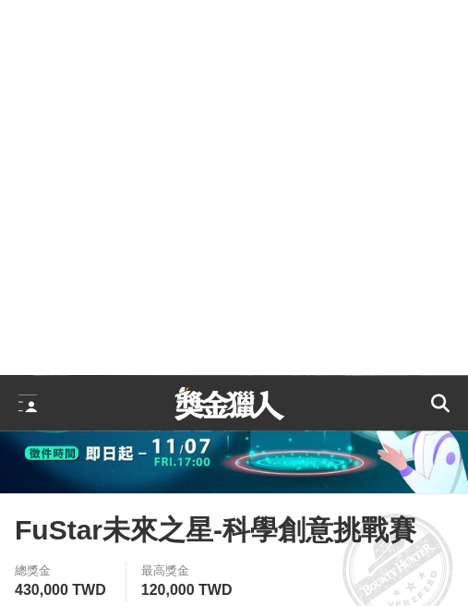
scroll to position [0, 0]
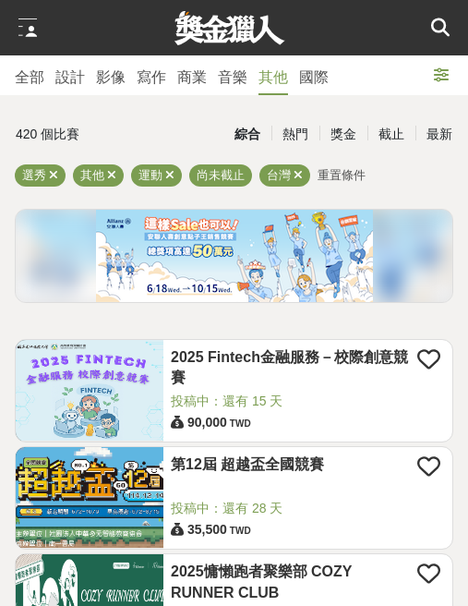
click at [435, 132] on div "最新" at bounding box center [439, 134] width 48 height 32
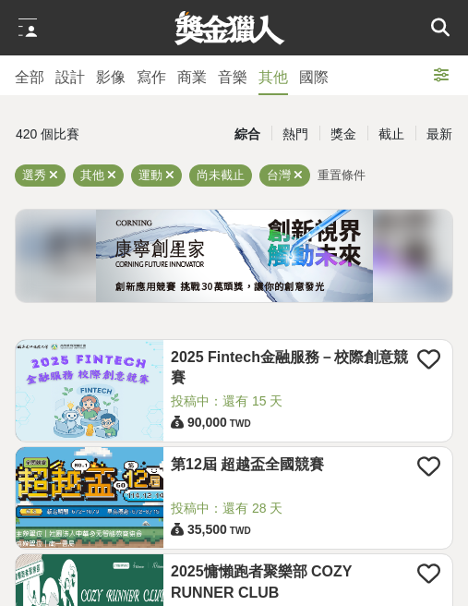
click at [21, 77] on div "全部" at bounding box center [30, 77] width 30 height 22
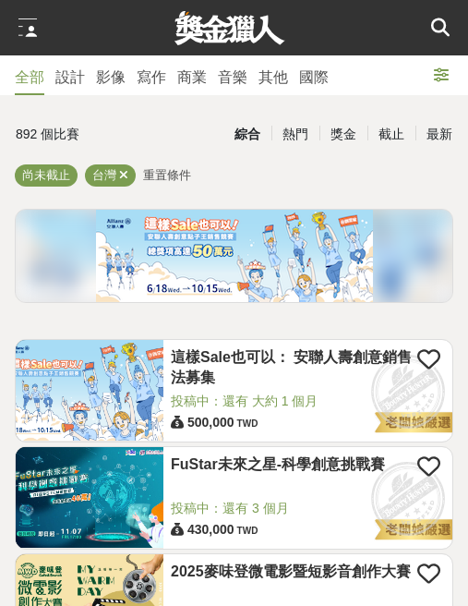
click at [275, 81] on div "其他" at bounding box center [274, 77] width 30 height 22
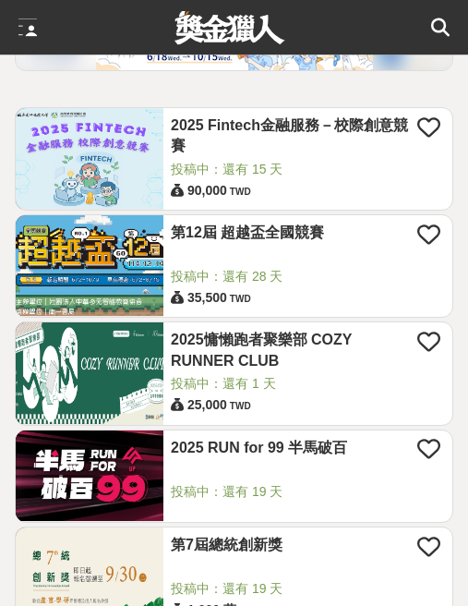
scroll to position [252, 0]
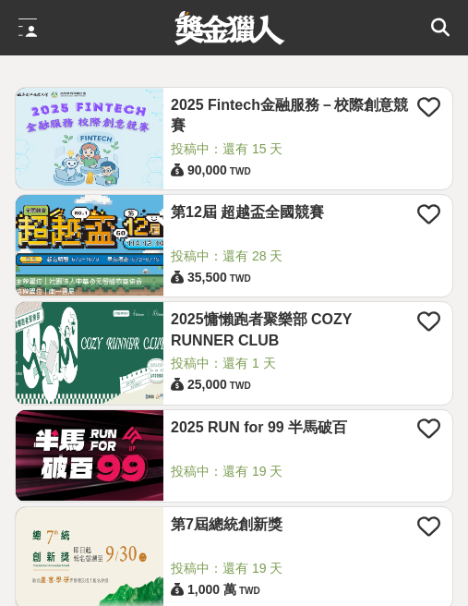
click at [114, 349] on img at bounding box center [90, 352] width 148 height 101
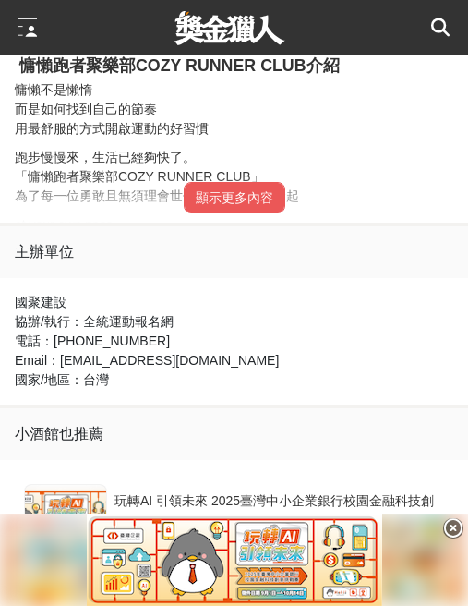
scroll to position [993, 0]
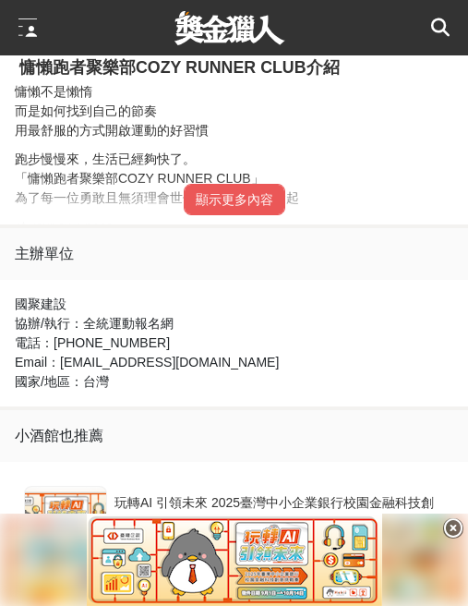
click at [222, 215] on button "顯示更多內容" at bounding box center [235, 199] width 102 height 31
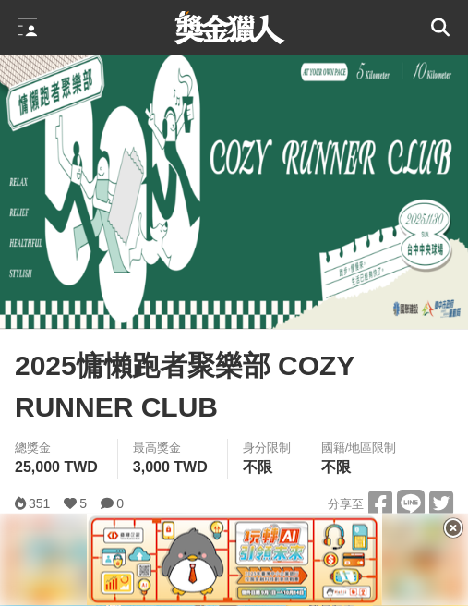
scroll to position [0, 0]
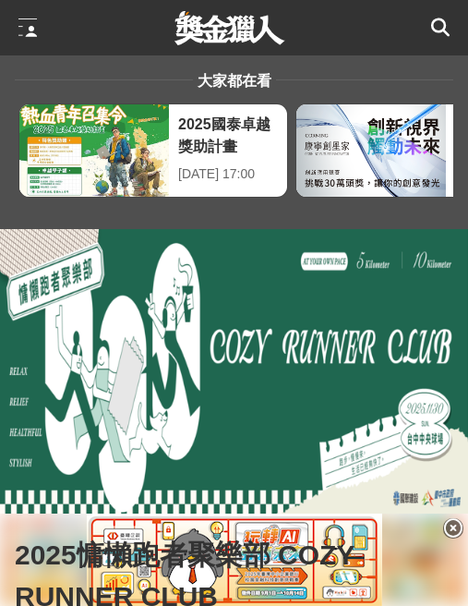
click at [23, 33] on div at bounding box center [27, 27] width 18 height 18
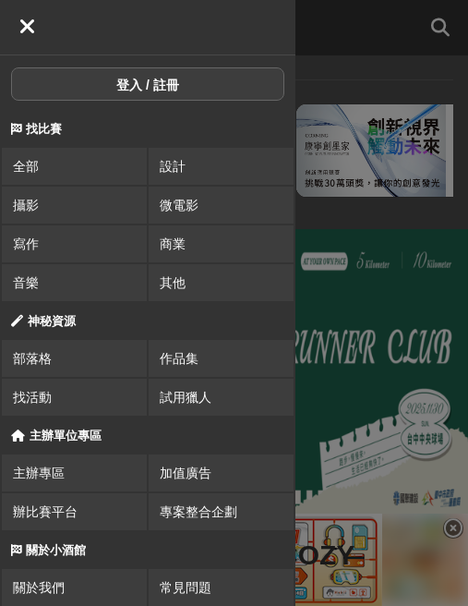
click at [30, 395] on span "找活動" at bounding box center [32, 397] width 39 height 15
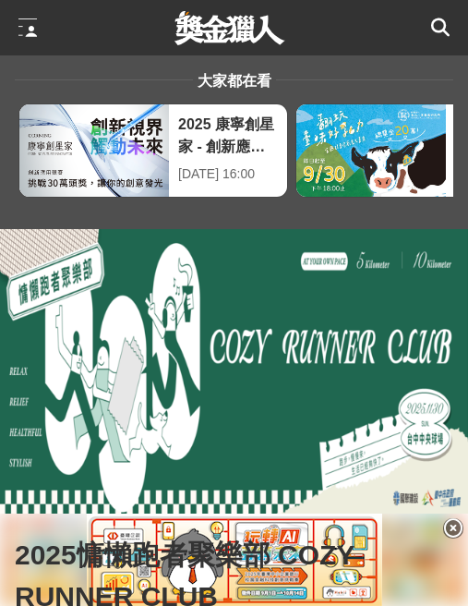
click at [20, 30] on div at bounding box center [27, 27] width 18 height 18
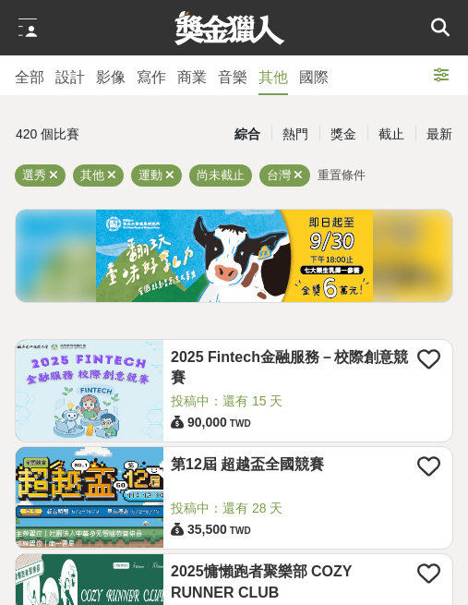
click at [177, 299] on img at bounding box center [234, 256] width 277 height 92
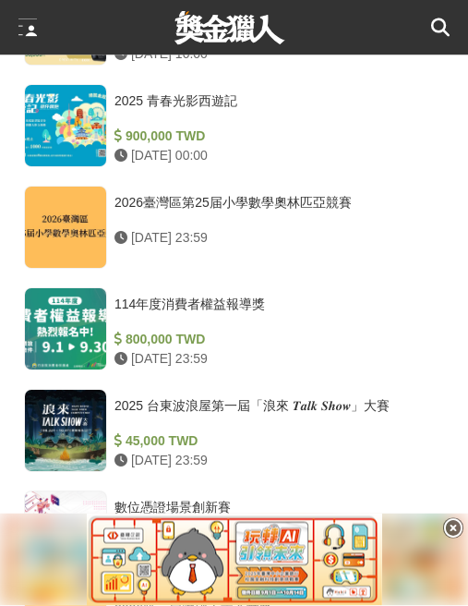
scroll to position [1843, 0]
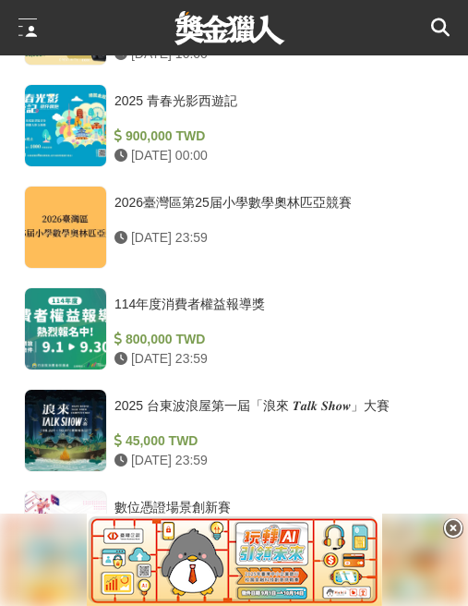
click at [450, 538] on icon at bounding box center [453, 528] width 20 height 20
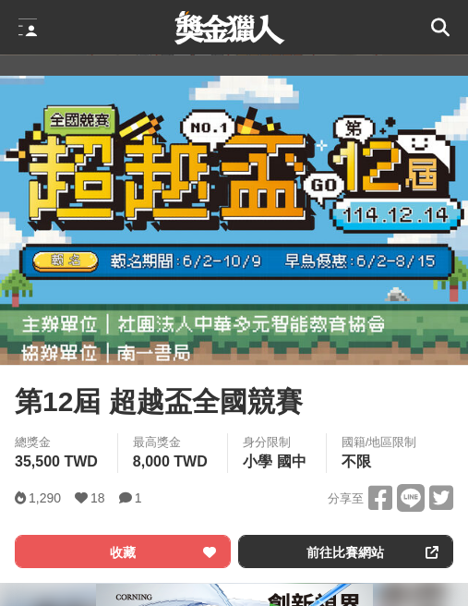
scroll to position [155, 0]
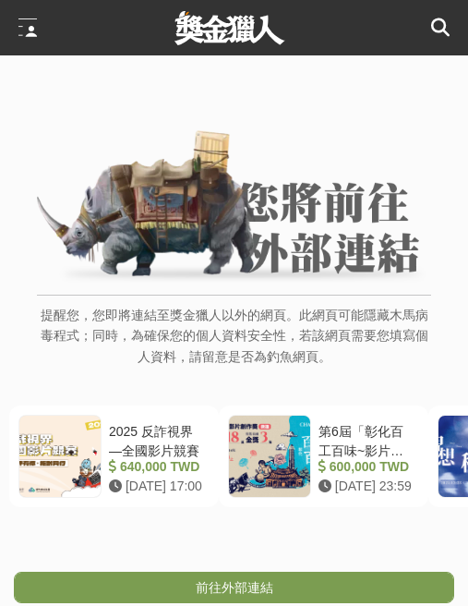
click at [137, 593] on link "前往外部連結" at bounding box center [234, 587] width 440 height 31
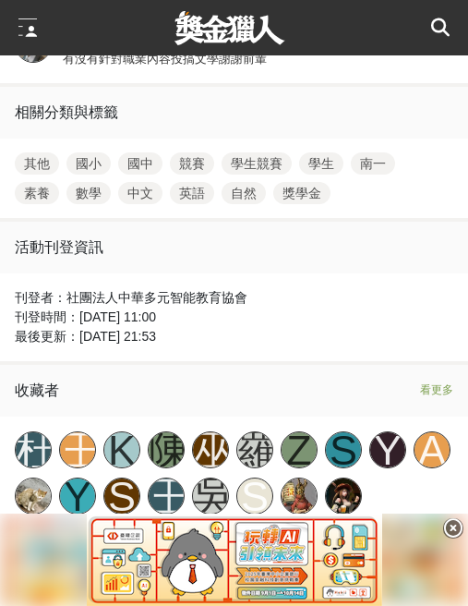
scroll to position [4068, 0]
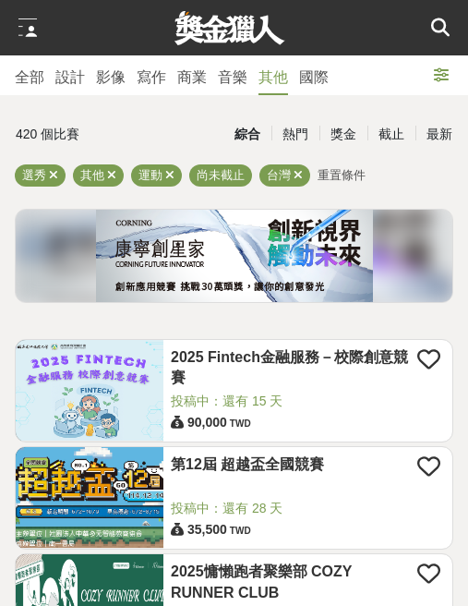
click at [440, 130] on div "最新" at bounding box center [439, 134] width 48 height 32
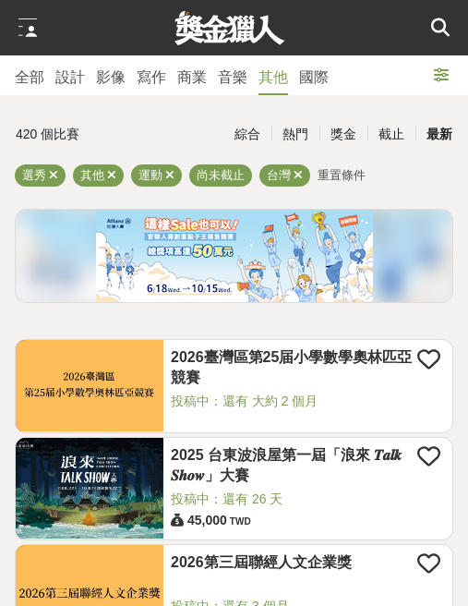
click at [288, 180] on span "台灣" at bounding box center [279, 175] width 24 height 14
click at [282, 175] on span "台灣" at bounding box center [279, 175] width 24 height 14
click at [441, 139] on div "最新" at bounding box center [439, 134] width 48 height 32
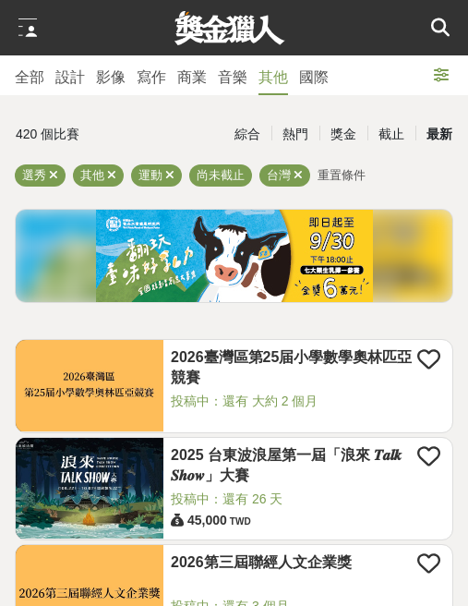
click at [435, 132] on div "最新" at bounding box center [439, 134] width 48 height 32
click at [440, 134] on div "最新" at bounding box center [439, 134] width 48 height 32
click at [423, 126] on div "最新" at bounding box center [439, 134] width 48 height 32
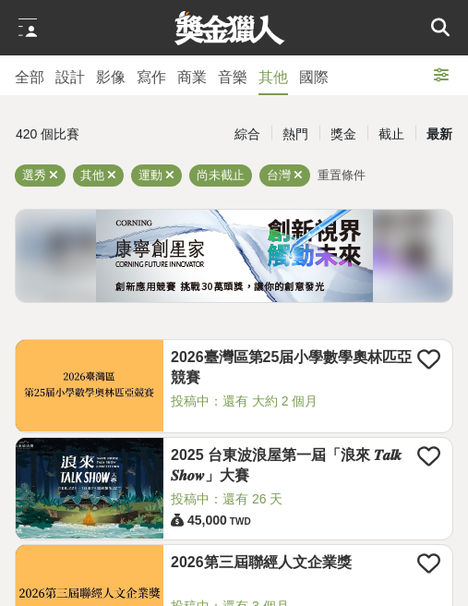
click at [427, 129] on div "最新" at bounding box center [439, 134] width 48 height 32
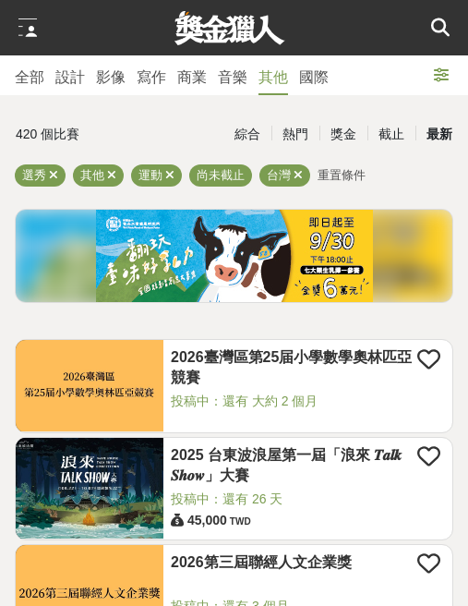
click at [287, 175] on span "台灣" at bounding box center [279, 175] width 24 height 14
click at [421, 139] on div "最新" at bounding box center [439, 134] width 48 height 32
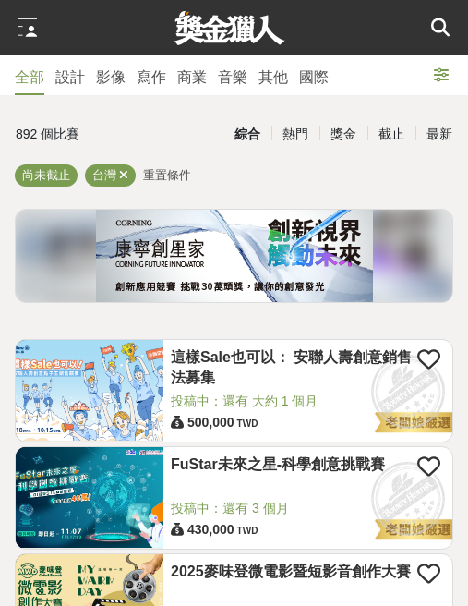
click at [225, 502] on span "投稿中：還有 3 個月" at bounding box center [308, 508] width 274 height 19
click at [255, 488] on div "FuStar未來之星-科學創意挑戰賽" at bounding box center [308, 476] width 274 height 44
click at [65, 499] on img at bounding box center [90, 497] width 148 height 101
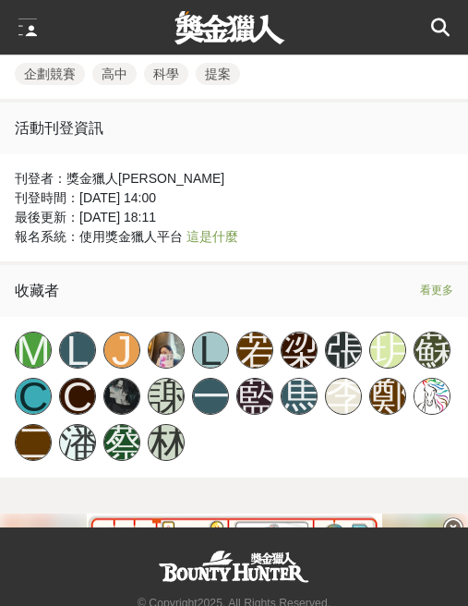
scroll to position [5189, 0]
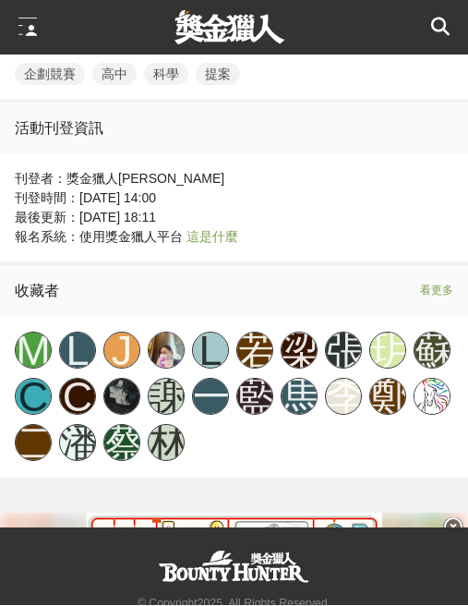
click at [71, 415] on div "C" at bounding box center [77, 397] width 37 height 37
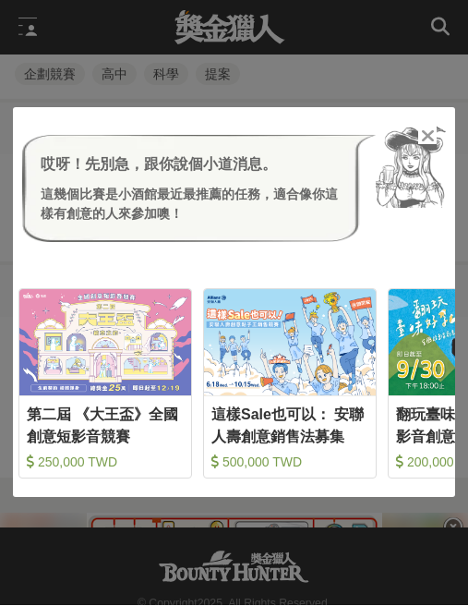
click at [120, 217] on div "這幾個比賽是小酒館最近最推薦的任務，適合像你這樣有創意的人來參加噢！" at bounding box center [194, 205] width 307 height 39
click at [415, 170] on img at bounding box center [411, 167] width 70 height 82
click at [415, 173] on img at bounding box center [411, 167] width 70 height 82
click at [426, 146] on icon at bounding box center [428, 136] width 14 height 18
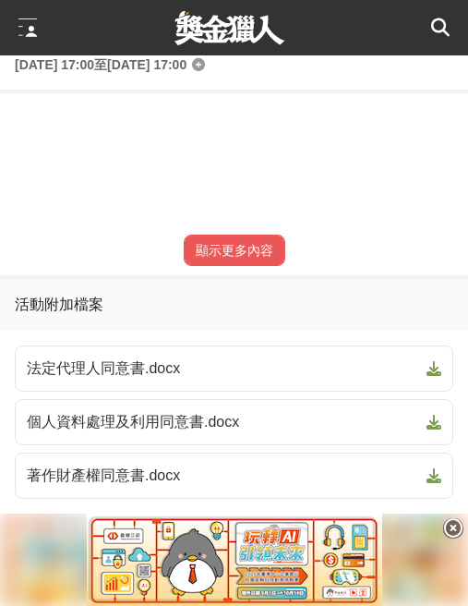
scroll to position [1061, 0]
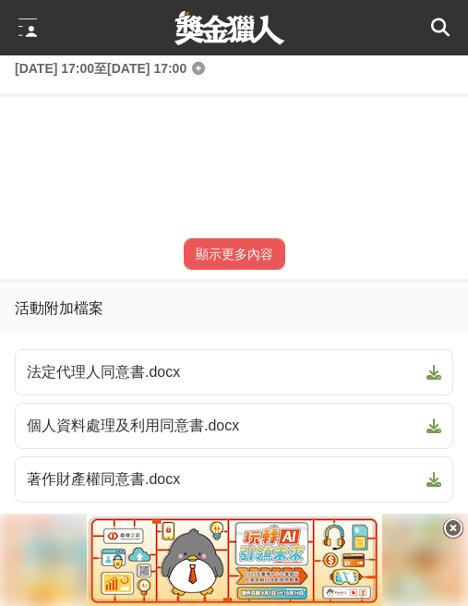
click at [25, 34] on div at bounding box center [27, 27] width 18 height 18
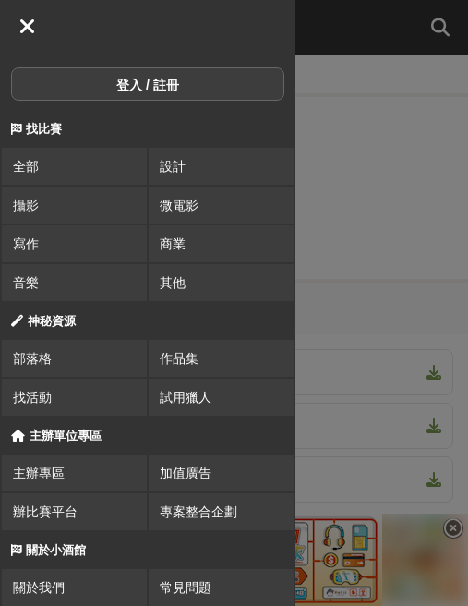
click at [38, 39] on div at bounding box center [28, 28] width 28 height 28
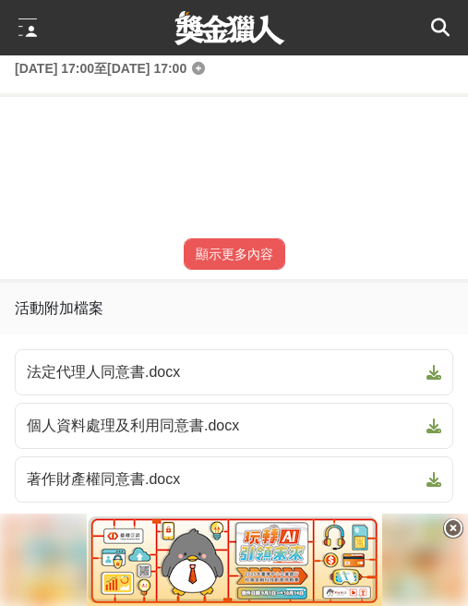
click at [27, 25] on div at bounding box center [27, 27] width 18 height 18
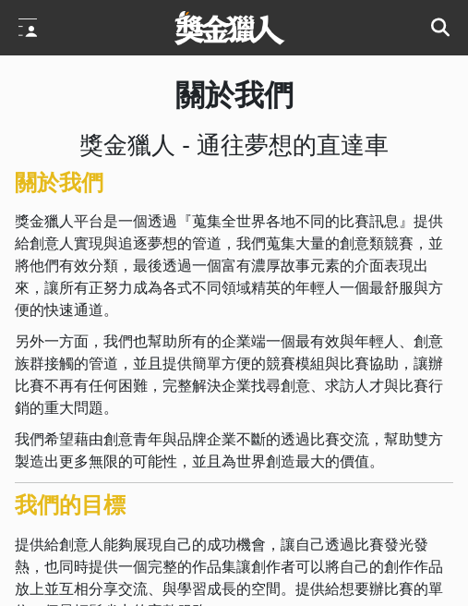
click at [437, 20] on icon at bounding box center [440, 27] width 18 height 18
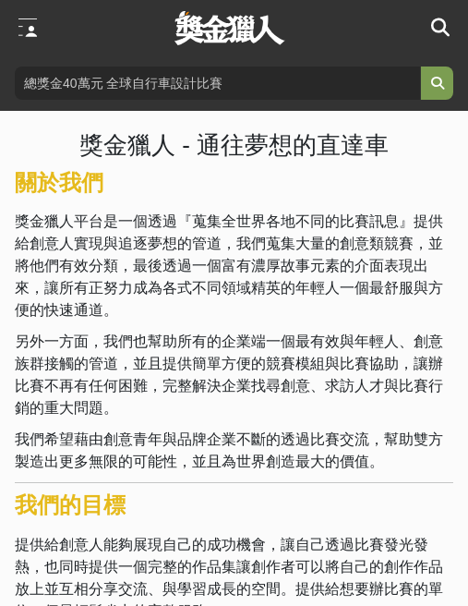
click at [23, 36] on div at bounding box center [27, 27] width 18 height 18
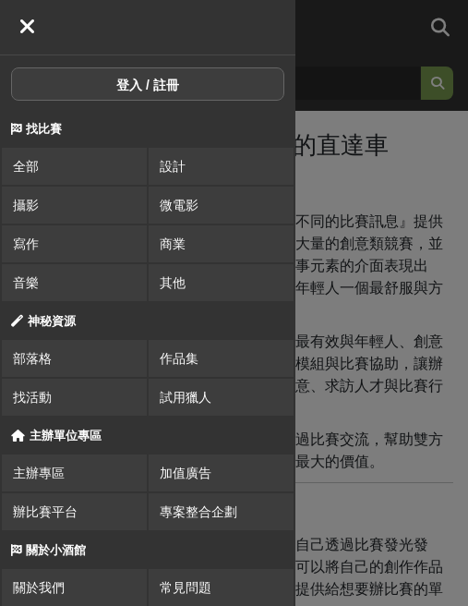
click at [65, 162] on link "全部" at bounding box center [74, 166] width 145 height 37
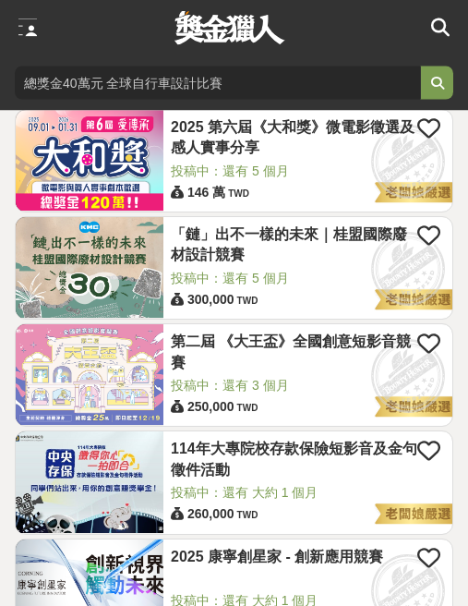
scroll to position [659, 0]
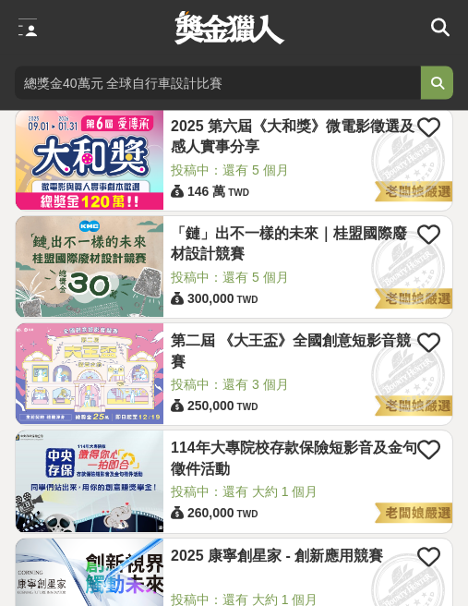
click at [102, 385] on img at bounding box center [90, 374] width 148 height 101
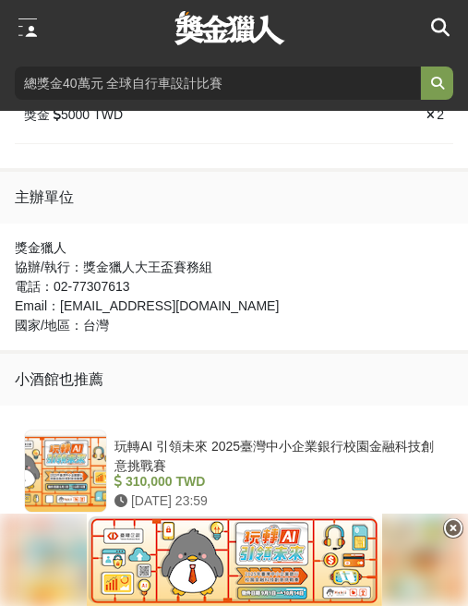
scroll to position [2041, 0]
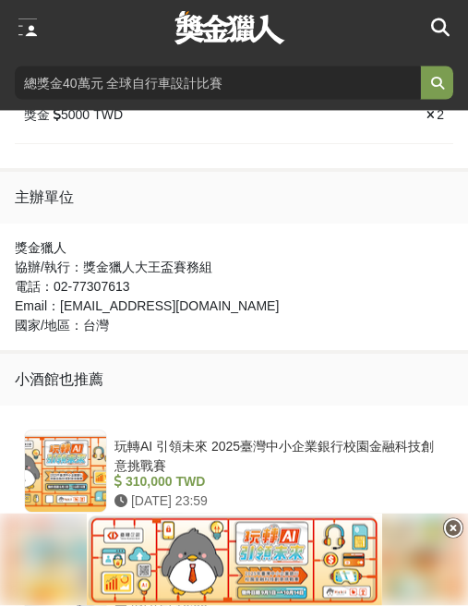
click at [457, 538] on icon at bounding box center [453, 528] width 20 height 20
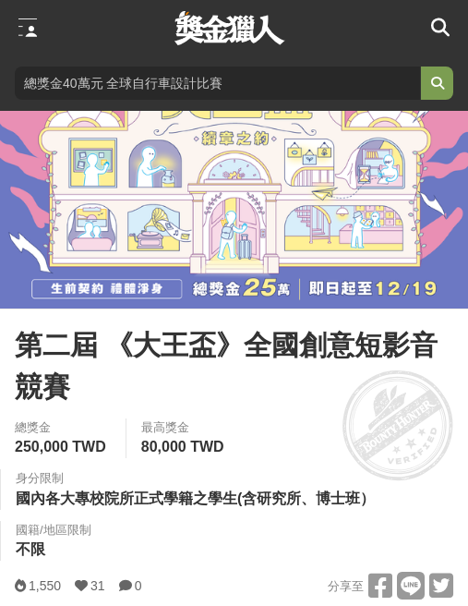
scroll to position [0, 0]
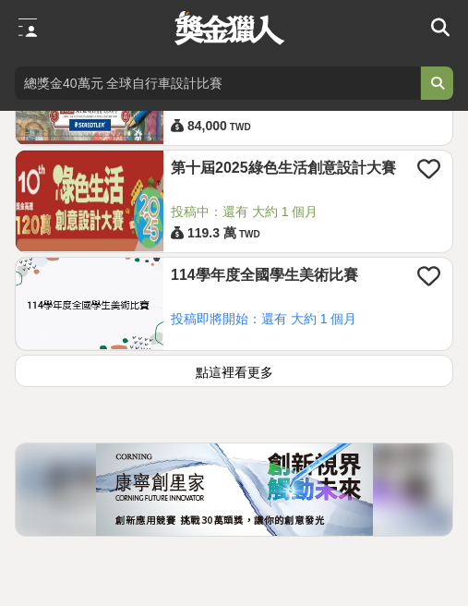
scroll to position [2545, 0]
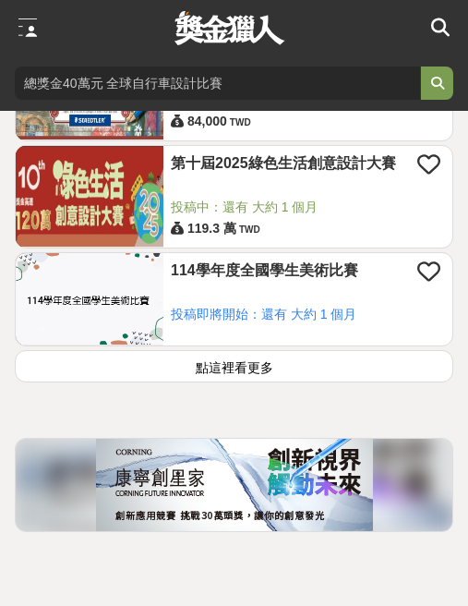
click at [235, 75] on input "search" at bounding box center [217, 82] width 405 height 33
click at [236, 78] on input "search" at bounding box center [217, 82] width 405 height 33
click at [235, 78] on input "search" at bounding box center [217, 82] width 405 height 33
click at [235, 77] on input "search" at bounding box center [217, 82] width 405 height 33
click at [237, 76] on input "search" at bounding box center [217, 82] width 405 height 33
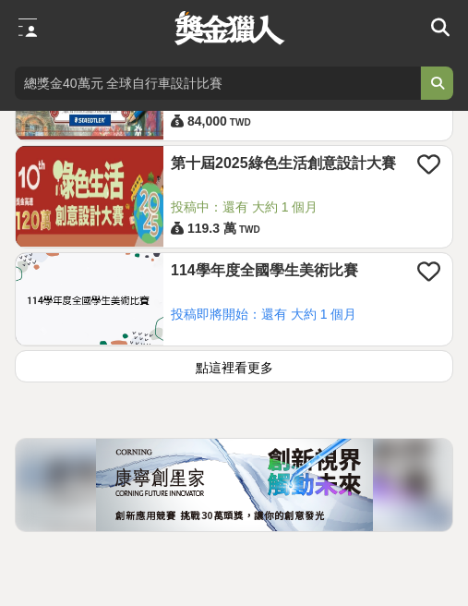
click at [236, 76] on input "search" at bounding box center [217, 82] width 405 height 33
click at [223, 76] on input "search" at bounding box center [217, 82] width 405 height 33
click at [222, 75] on input "search" at bounding box center [217, 82] width 405 height 33
click at [217, 82] on input "search" at bounding box center [217, 82] width 405 height 33
click at [217, 81] on input "search" at bounding box center [217, 82] width 405 height 33
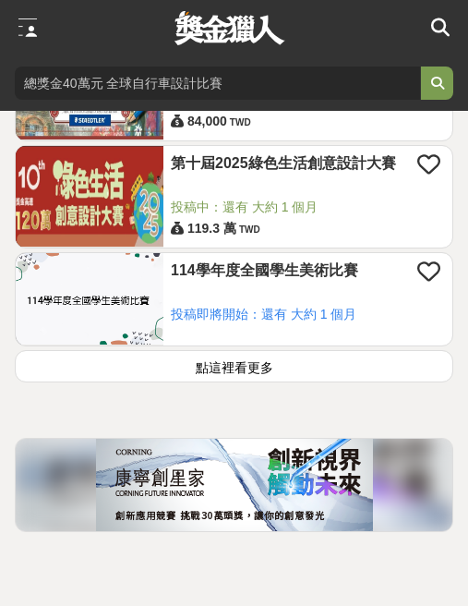
click at [217, 83] on input "search" at bounding box center [217, 82] width 405 height 33
click at [241, 89] on input "search" at bounding box center [217, 82] width 405 height 33
click at [236, 92] on input "search" at bounding box center [217, 82] width 405 height 33
click at [235, 91] on input "search" at bounding box center [217, 82] width 405 height 33
click at [233, 83] on input "search" at bounding box center [217, 82] width 405 height 33
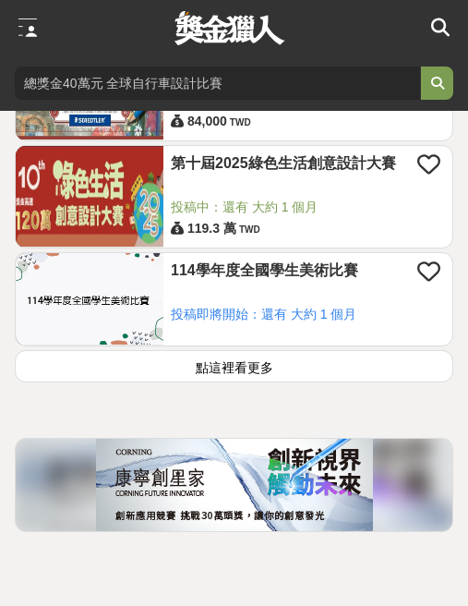
click at [232, 82] on input "search" at bounding box center [217, 82] width 405 height 33
click at [233, 84] on input "search" at bounding box center [217, 82] width 405 height 33
click at [228, 81] on input "search" at bounding box center [217, 82] width 405 height 33
click at [227, 81] on input "search" at bounding box center [217, 82] width 405 height 33
click at [227, 89] on input "search" at bounding box center [217, 82] width 405 height 33
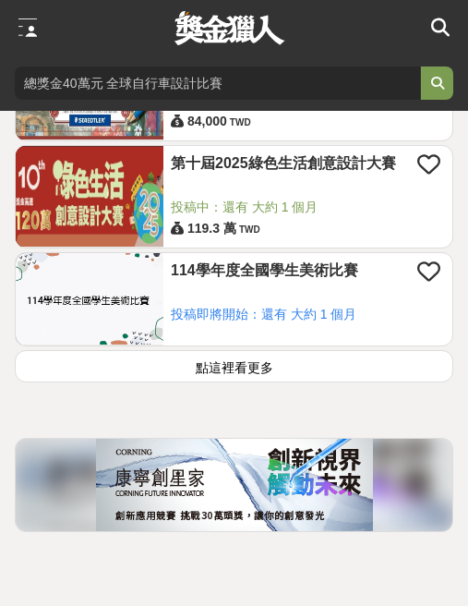
click at [226, 88] on input "search" at bounding box center [217, 82] width 405 height 33
click at [214, 83] on input "search" at bounding box center [217, 82] width 405 height 33
click at [208, 82] on input "search" at bounding box center [217, 82] width 405 height 33
click at [208, 81] on input "search" at bounding box center [217, 82] width 405 height 33
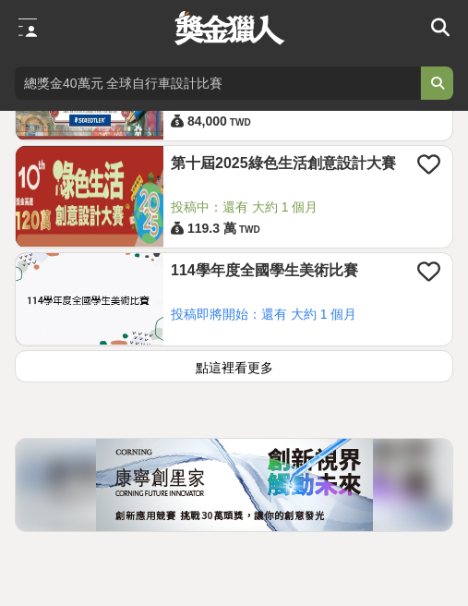
click at [201, 85] on input "search" at bounding box center [217, 82] width 405 height 33
click at [7, 79] on div at bounding box center [234, 82] width 468 height 55
click at [237, 88] on input "search" at bounding box center [217, 82] width 405 height 33
click at [410, 78] on input "search" at bounding box center [217, 82] width 405 height 33
click at [394, 81] on input "search" at bounding box center [217, 82] width 405 height 33
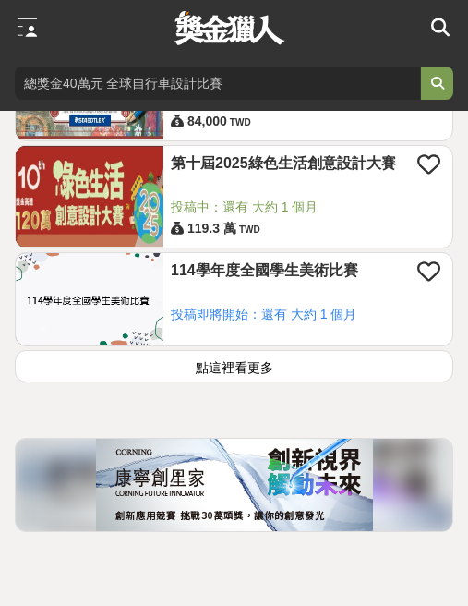
click at [393, 81] on input "search" at bounding box center [217, 82] width 405 height 33
click at [392, 82] on input "search" at bounding box center [217, 82] width 405 height 33
click at [375, 305] on div "114學年度全國學生美術比賽" at bounding box center [308, 282] width 274 height 44
click at [331, 305] on div "114學年度全國學生美術比賽" at bounding box center [308, 282] width 274 height 44
click at [271, 380] on button "點這裡看更多" at bounding box center [234, 366] width 439 height 32
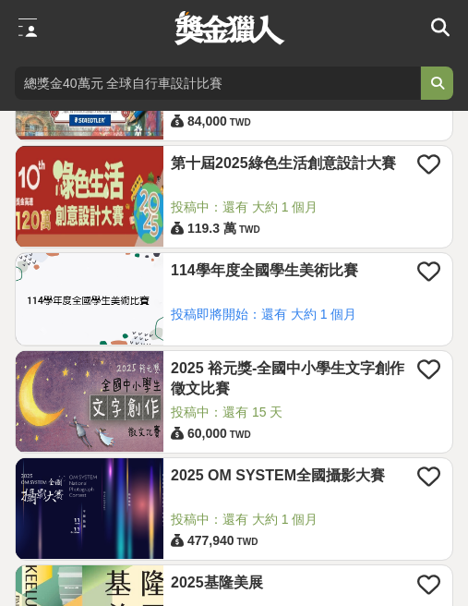
click at [316, 305] on div "114學年度全國學生美術比賽" at bounding box center [308, 282] width 274 height 44
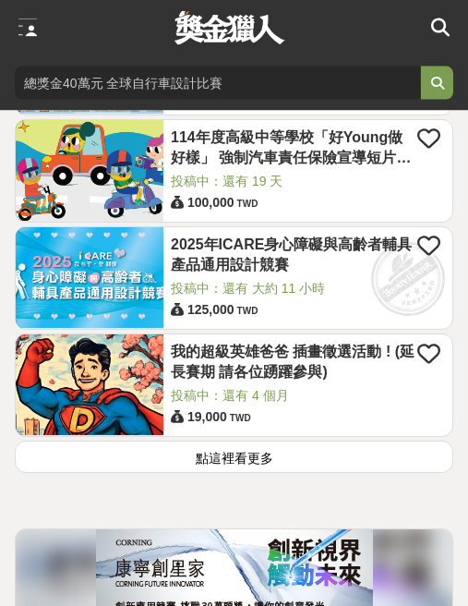
scroll to position [5077, 0]
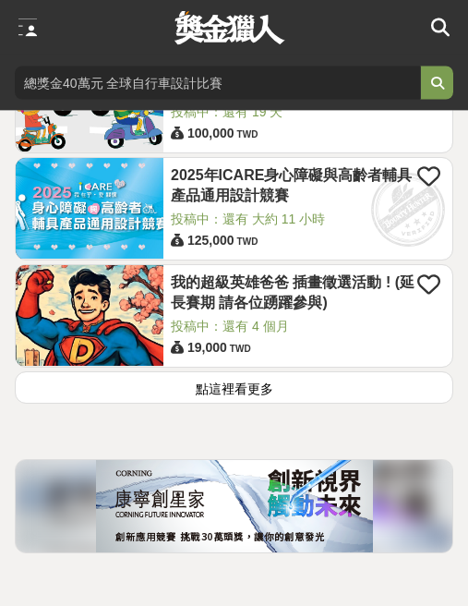
click at [24, 23] on div at bounding box center [27, 27] width 18 height 18
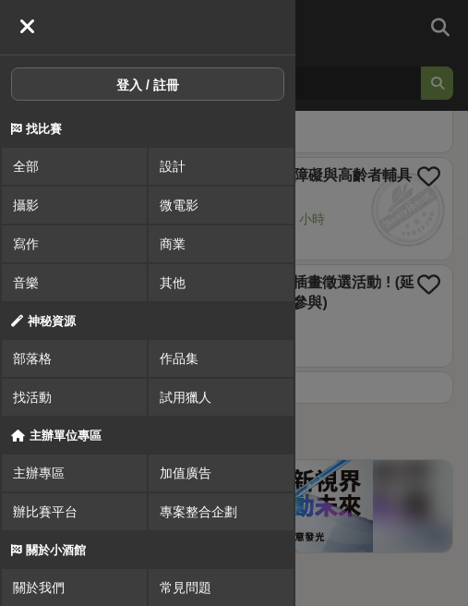
click at [200, 283] on link "其他" at bounding box center [221, 282] width 145 height 37
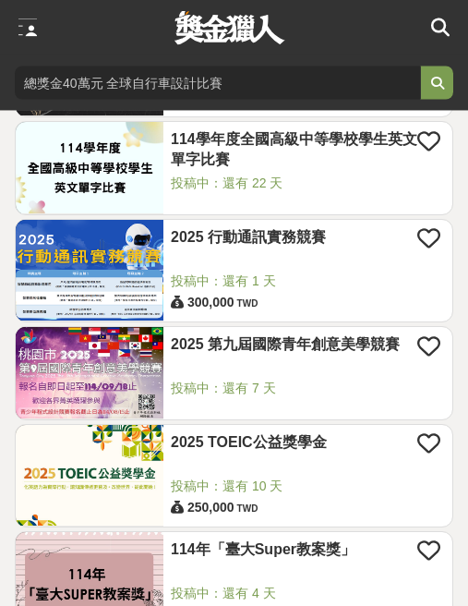
scroll to position [1066, 0]
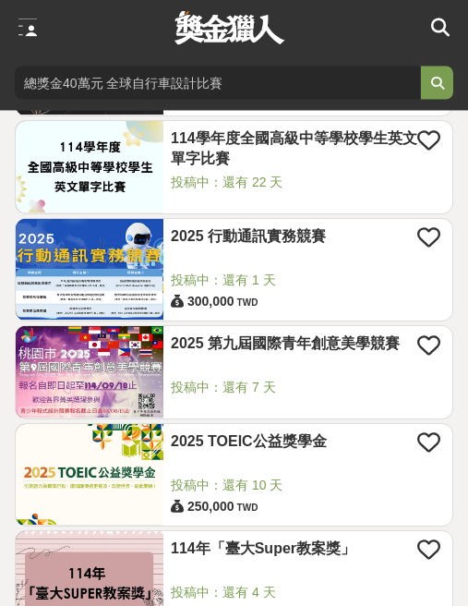
click at [371, 379] on div "2025 第九屆國際青年創意美學競賽" at bounding box center [308, 356] width 274 height 44
click at [319, 393] on span "投稿中：還有 7 天" at bounding box center [308, 388] width 274 height 19
click at [332, 387] on span "投稿中：還有 7 天" at bounding box center [308, 388] width 274 height 19
click at [331, 391] on span "投稿中：還有 7 天" at bounding box center [308, 388] width 274 height 19
click at [347, 385] on span "投稿中：還有 7 天" at bounding box center [308, 388] width 274 height 19
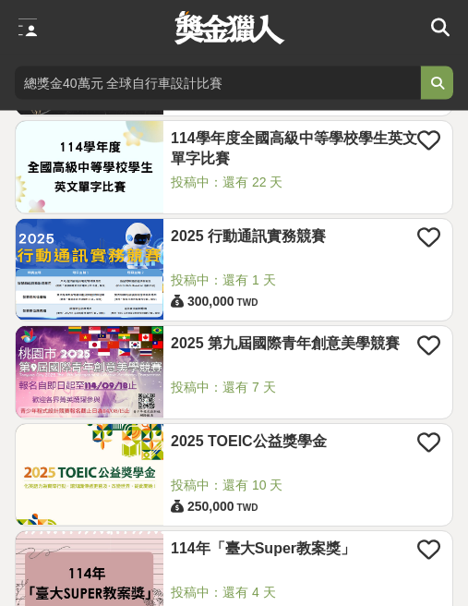
click at [347, 385] on span "投稿中：還有 7 天" at bounding box center [308, 388] width 274 height 19
click at [348, 397] on span "投稿中：還有 7 天" at bounding box center [308, 388] width 274 height 19
click at [313, 387] on span "投稿中：還有 7 天" at bounding box center [308, 388] width 274 height 19
click at [317, 388] on span "投稿中：還有 7 天" at bounding box center [308, 388] width 274 height 19
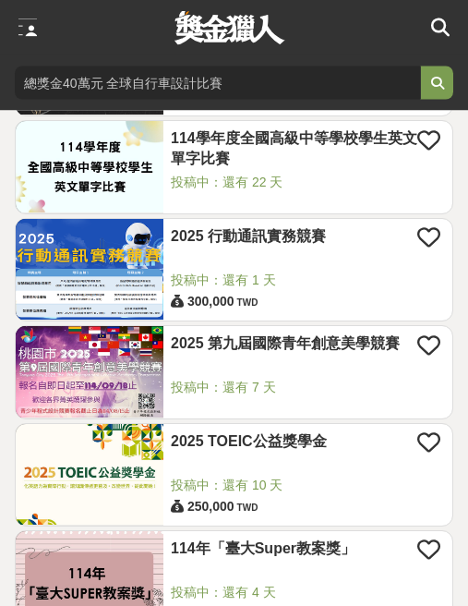
click at [312, 390] on span "投稿中：還有 7 天" at bounding box center [308, 388] width 274 height 19
click at [312, 389] on span "投稿中：還有 7 天" at bounding box center [308, 388] width 274 height 19
click at [309, 389] on span "投稿中：還有 7 天" at bounding box center [308, 388] width 274 height 19
click at [308, 389] on span "投稿中：還有 7 天" at bounding box center [308, 388] width 274 height 19
click at [302, 384] on span "投稿中：還有 7 天" at bounding box center [308, 388] width 274 height 19
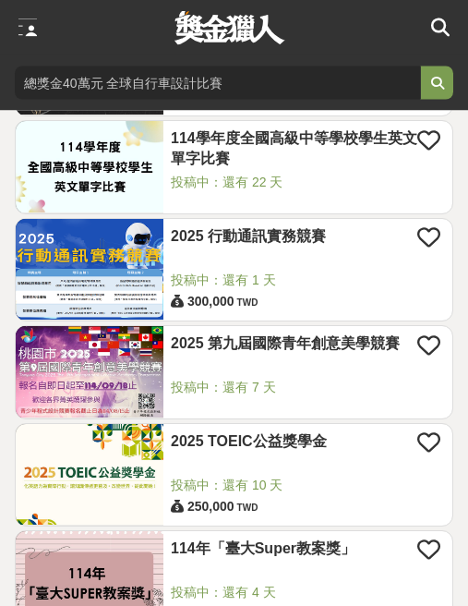
click at [301, 384] on span "投稿中：還有 7 天" at bounding box center [308, 388] width 274 height 19
click at [297, 387] on span "投稿中：還有 7 天" at bounding box center [308, 388] width 274 height 19
click at [296, 387] on span "投稿中：還有 7 天" at bounding box center [308, 388] width 274 height 19
click at [297, 390] on span "投稿中：還有 7 天" at bounding box center [308, 388] width 274 height 19
click at [296, 389] on span "投稿中：還有 7 天" at bounding box center [308, 388] width 274 height 19
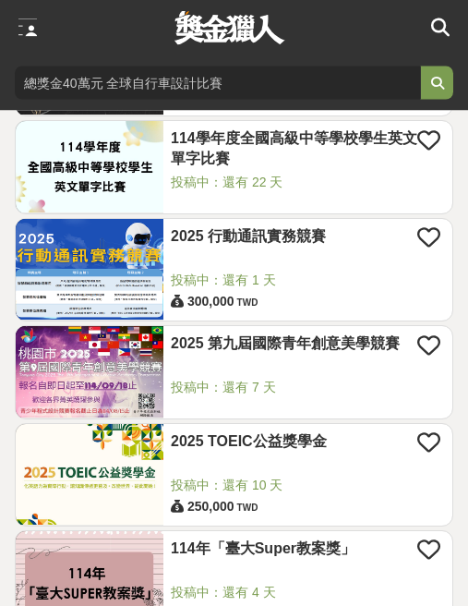
click at [295, 387] on span "投稿中：還有 7 天" at bounding box center [308, 388] width 274 height 19
click at [294, 387] on span "投稿中：還有 7 天" at bounding box center [308, 388] width 274 height 19
click at [295, 386] on span "投稿中：還有 7 天" at bounding box center [308, 388] width 274 height 19
click at [338, 393] on span "投稿中：還有 7 天" at bounding box center [308, 388] width 274 height 19
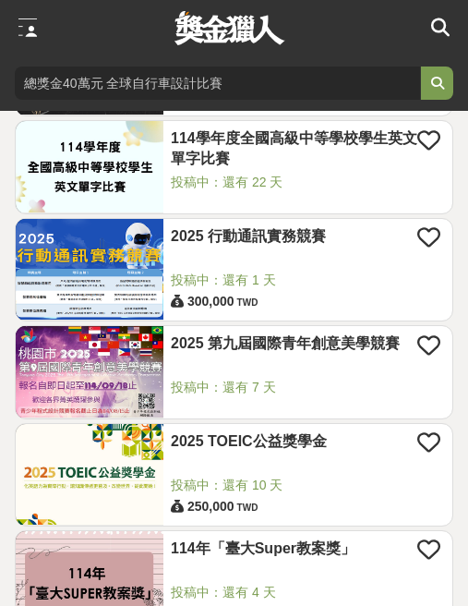
click at [436, 347] on icon at bounding box center [431, 344] width 23 height 23
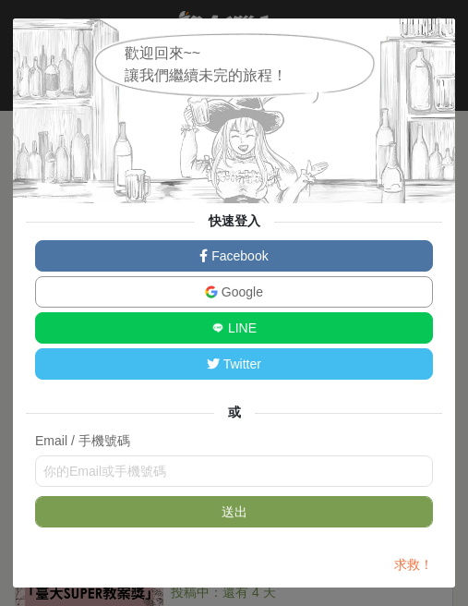
click at [379, 184] on div at bounding box center [234, 110] width 442 height 185
click at [369, 307] on link "Google" at bounding box center [234, 291] width 398 height 31
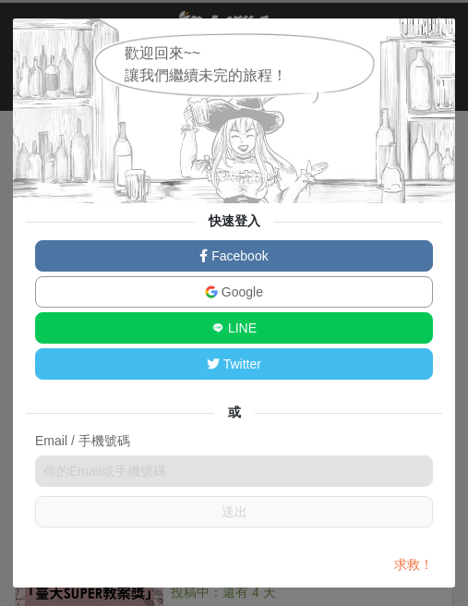
scroll to position [1081, 0]
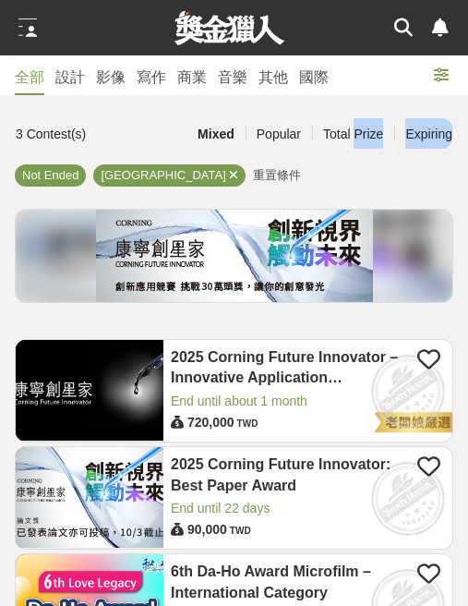
click at [274, 66] on div "其他" at bounding box center [274, 77] width 30 height 22
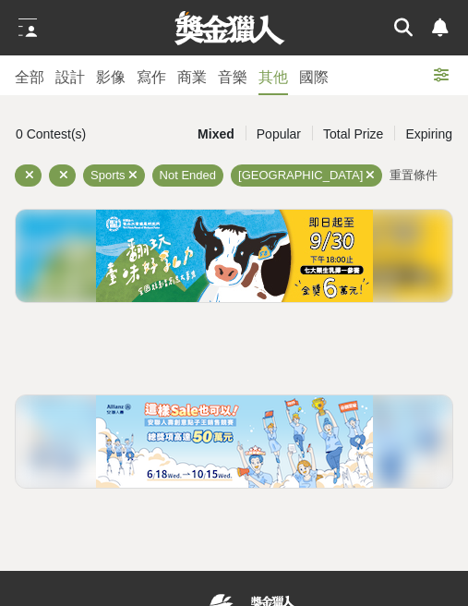
click at [430, 135] on div "Expiring" at bounding box center [428, 134] width 69 height 32
click at [17, 78] on div "全部" at bounding box center [30, 77] width 30 height 22
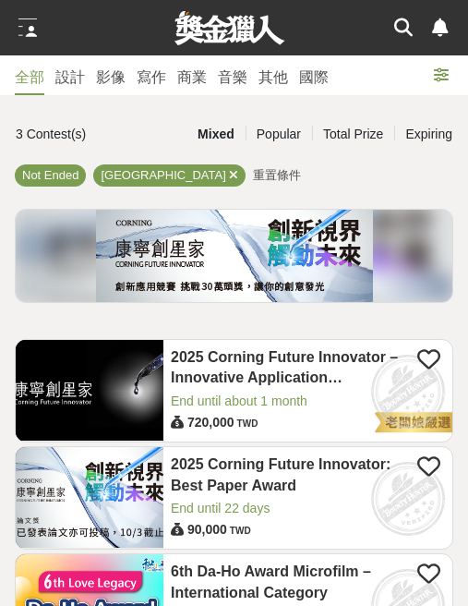
click at [433, 138] on div "Expiring" at bounding box center [428, 134] width 69 height 32
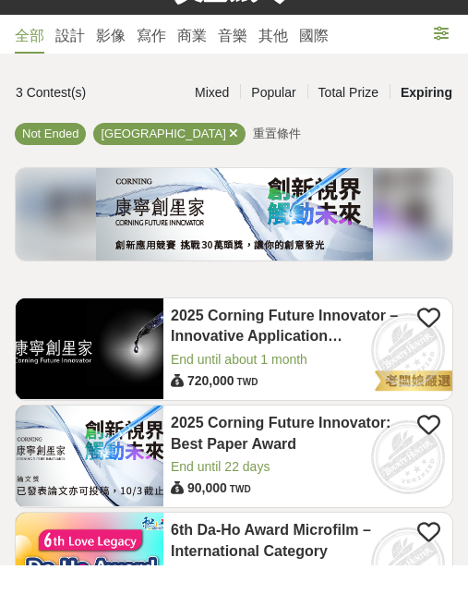
scroll to position [42, 0]
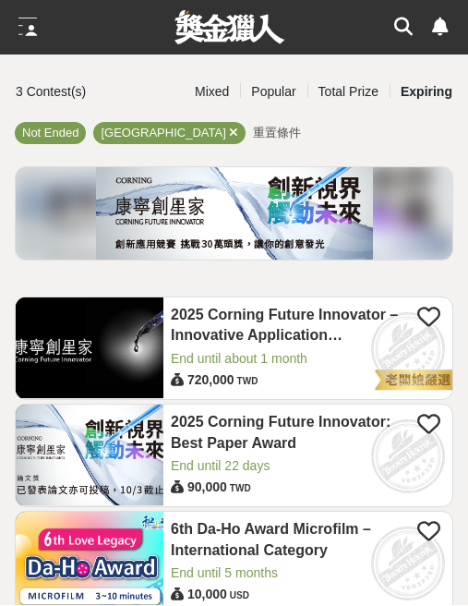
click at [404, 23] on icon at bounding box center [403, 27] width 18 height 18
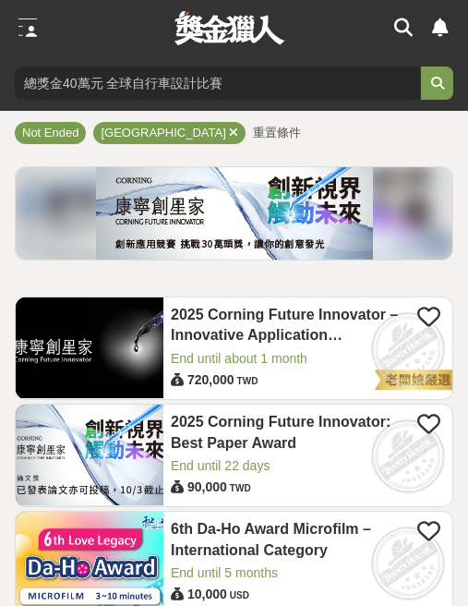
click at [396, 25] on icon at bounding box center [403, 27] width 18 height 18
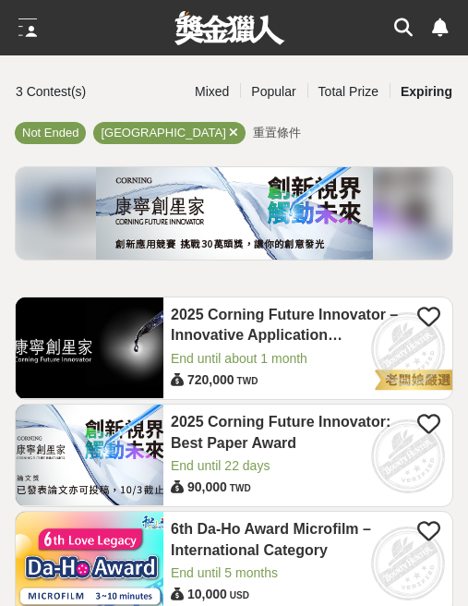
click at [398, 25] on icon at bounding box center [403, 27] width 18 height 18
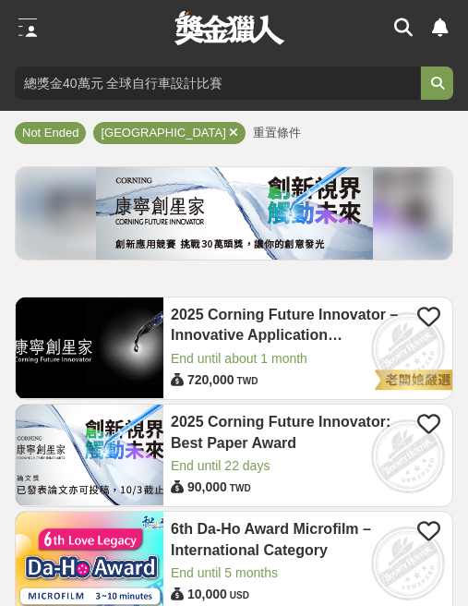
click at [31, 34] on div at bounding box center [27, 27] width 18 height 18
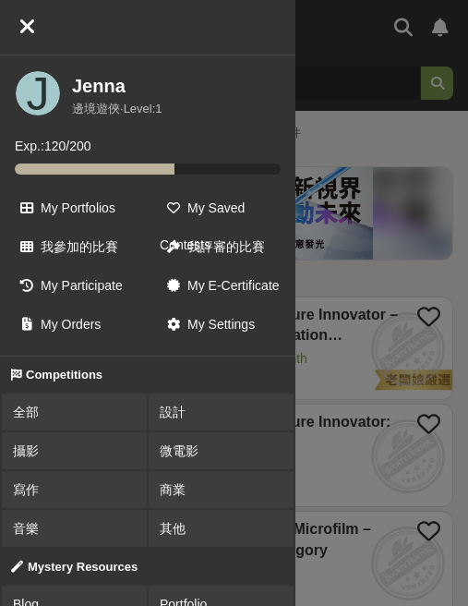
click at [67, 243] on span "我參加的比賽" at bounding box center [80, 246] width 78 height 15
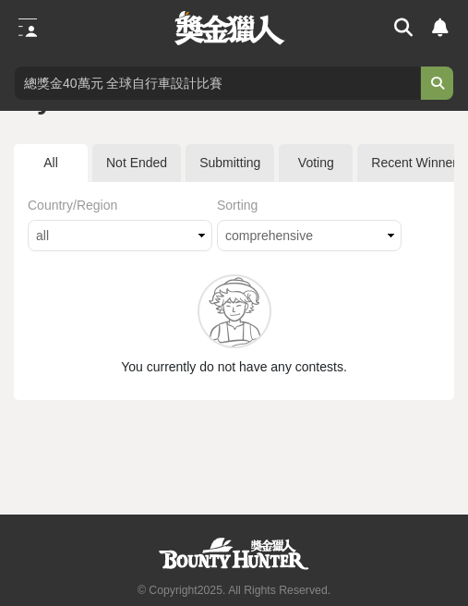
click at [27, 34] on div at bounding box center [27, 27] width 18 height 18
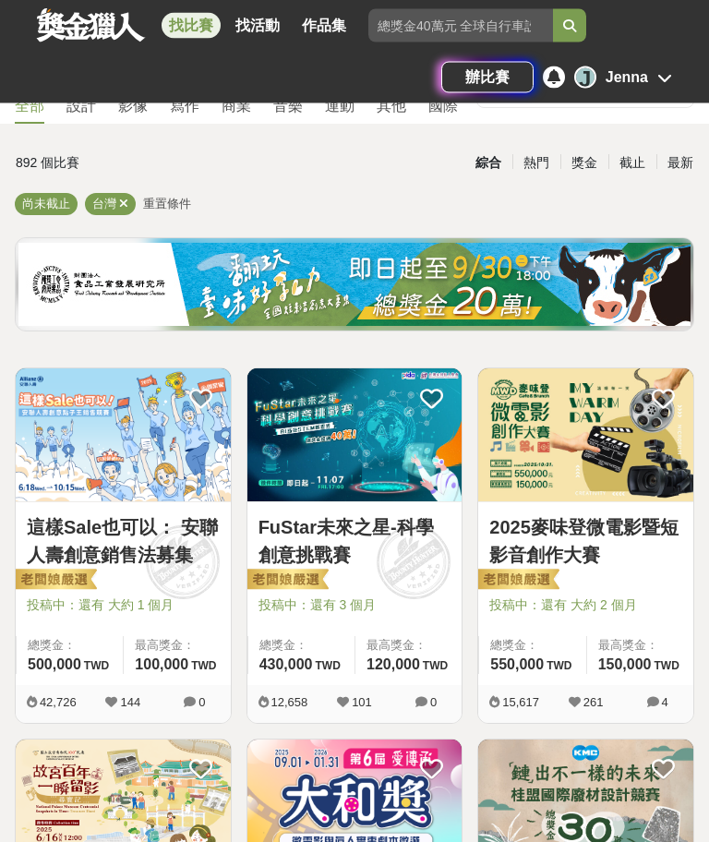
scroll to position [77, 0]
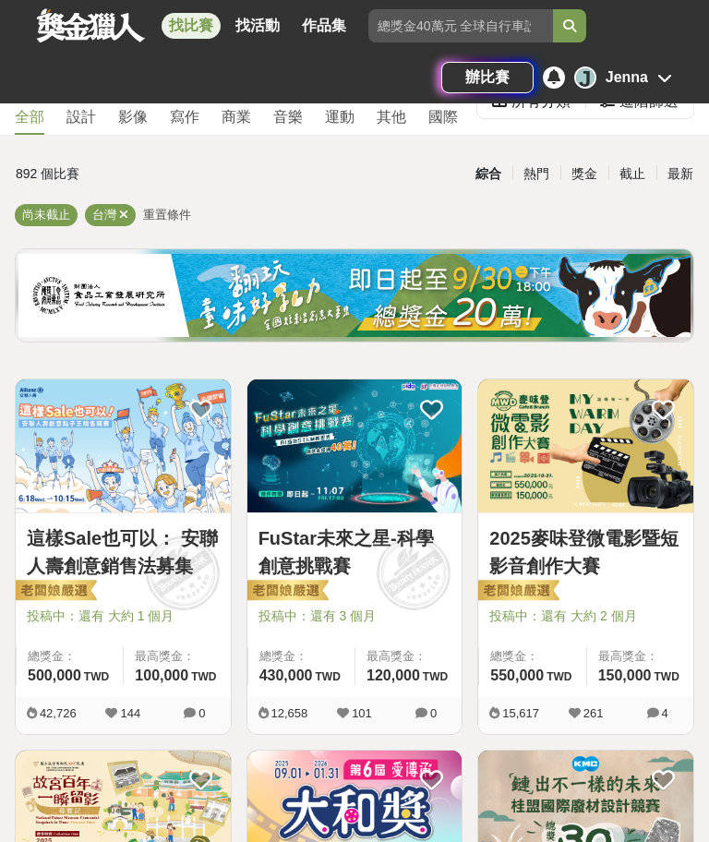
click at [359, 569] on link "FuStar未來之星-科學創意挑戰賽" at bounding box center [355, 551] width 193 height 55
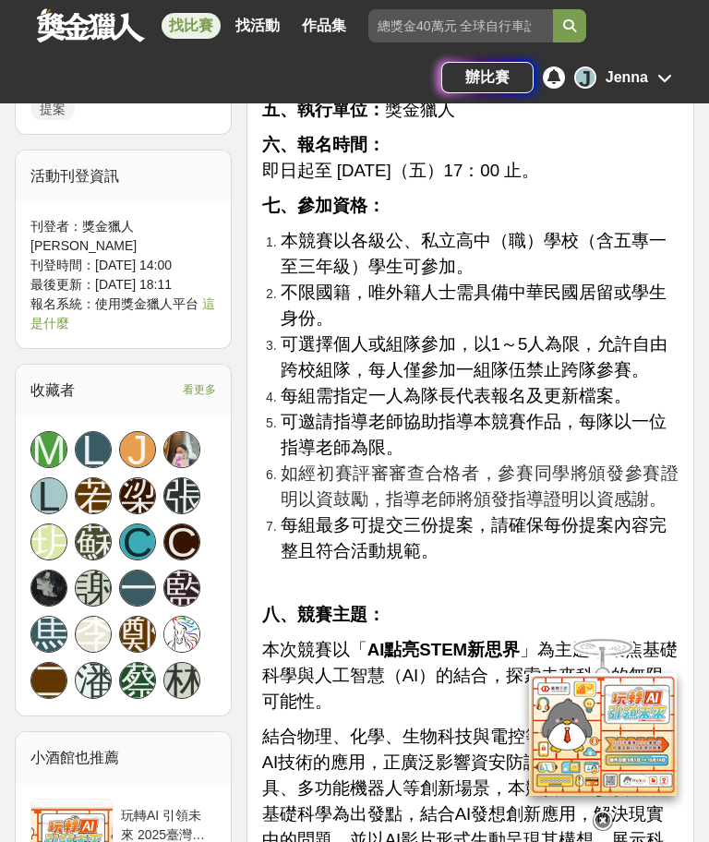
scroll to position [1788, 0]
